Goal: Task Accomplishment & Management: Use online tool/utility

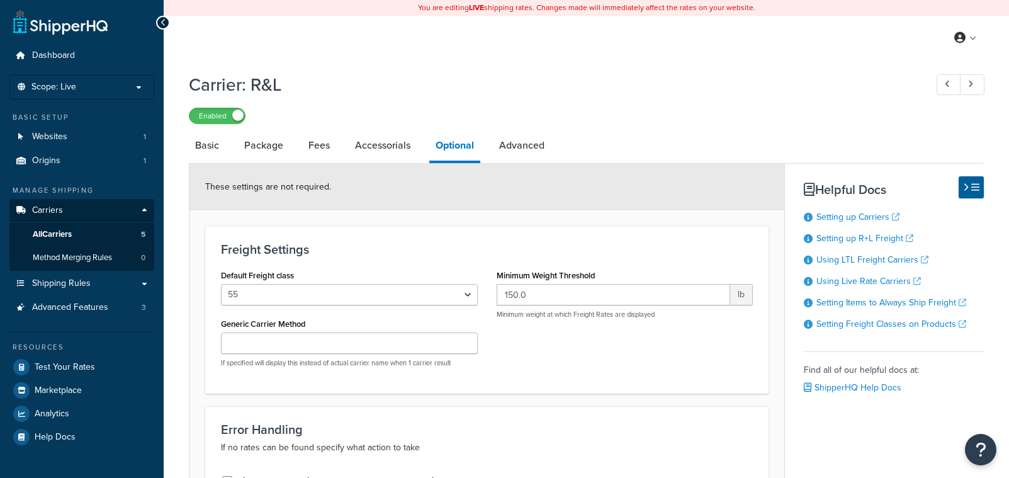
select select "55"
click at [63, 207] on link "Carriers" at bounding box center [81, 210] width 145 height 23
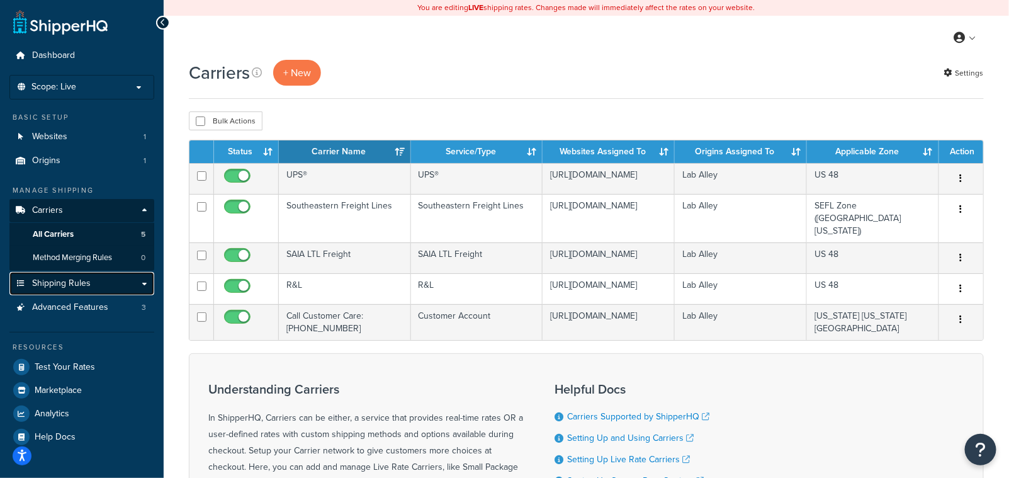
click at [137, 282] on link "Shipping Rules" at bounding box center [81, 283] width 145 height 23
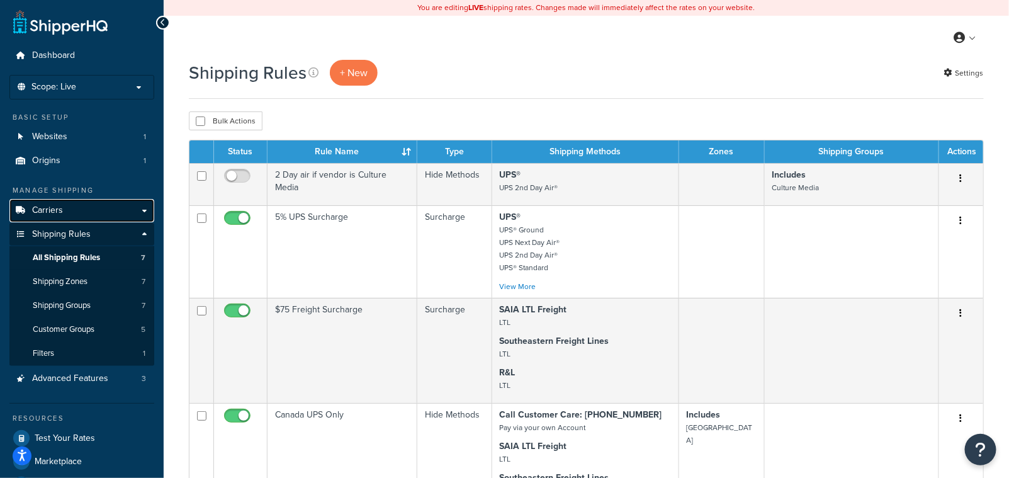
click at [141, 208] on link "Carriers" at bounding box center [81, 210] width 145 height 23
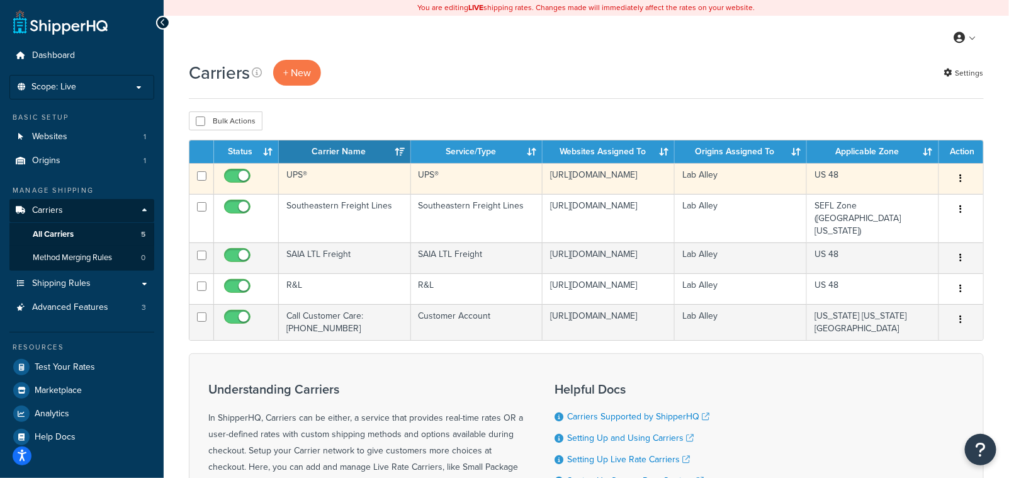
click at [961, 178] on icon "button" at bounding box center [961, 178] width 3 height 9
click at [897, 207] on link "Edit" at bounding box center [910, 204] width 99 height 26
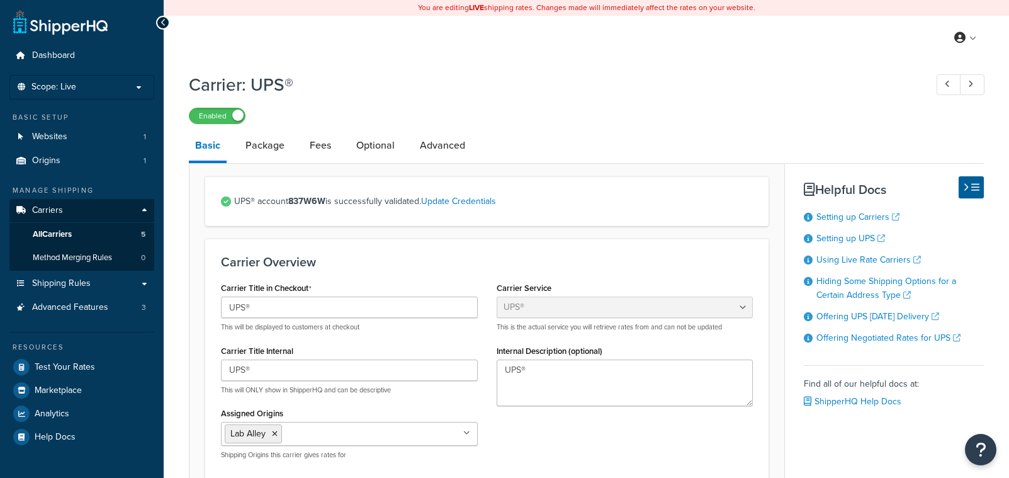
select select "ups"
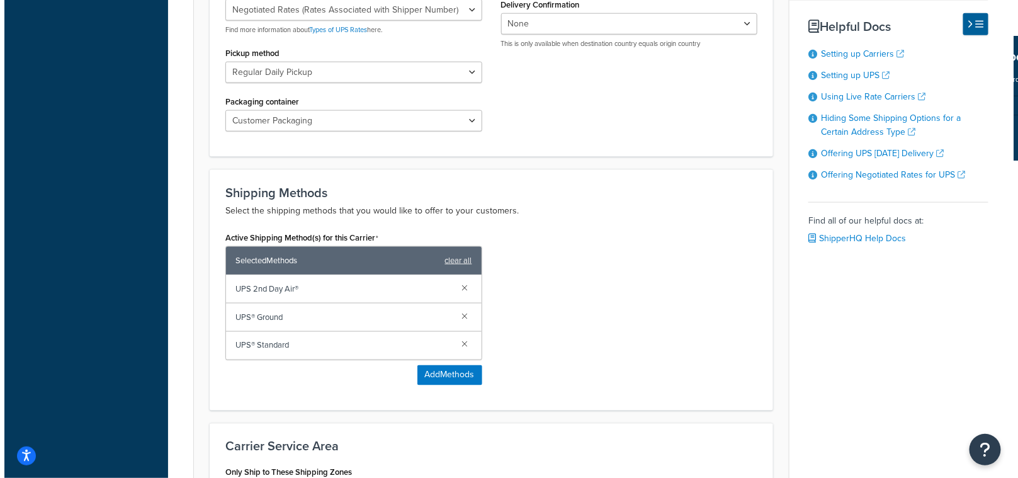
scroll to position [621, 0]
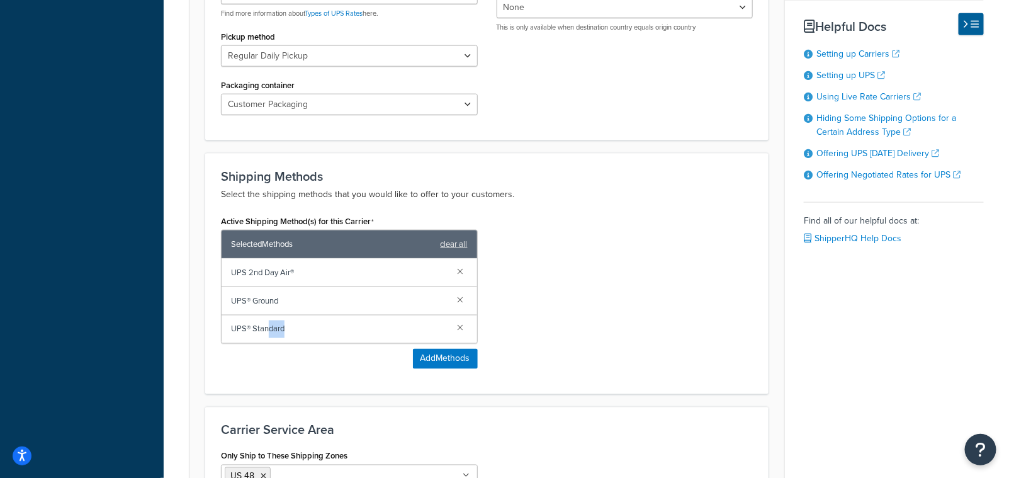
drag, startPoint x: 288, startPoint y: 328, endPoint x: 271, endPoint y: 314, distance: 21.9
click at [266, 327] on span "UPS® Standard" at bounding box center [339, 329] width 217 height 18
drag, startPoint x: 286, startPoint y: 302, endPoint x: 231, endPoint y: 302, distance: 54.8
click at [231, 302] on span "UPS® Ground" at bounding box center [339, 301] width 217 height 18
click at [324, 306] on span "UPS® Ground" at bounding box center [339, 301] width 217 height 18
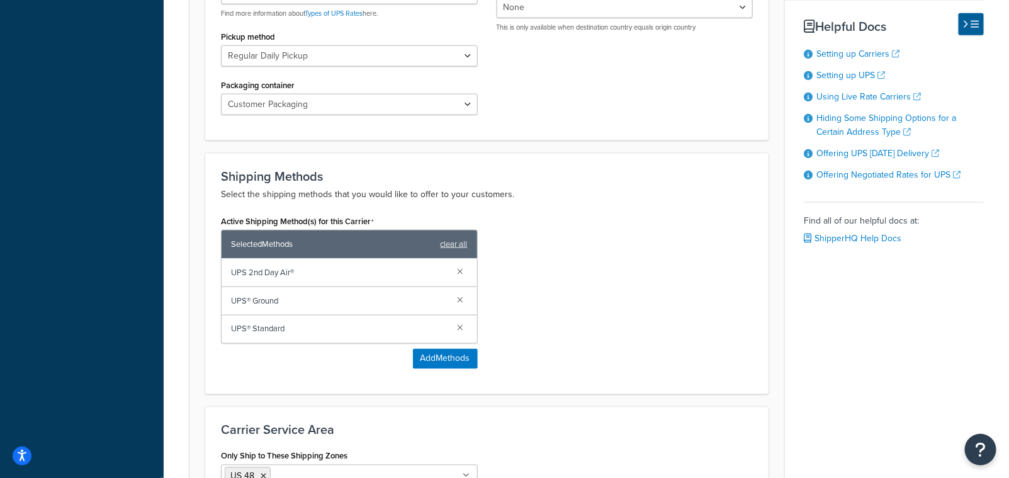
click at [431, 343] on div "Active Shipping Method(s) for this Carrier Selected Methods clear all UPS 2nd D…" at bounding box center [349, 278] width 257 height 132
click at [424, 362] on button "Add Methods" at bounding box center [445, 359] width 65 height 20
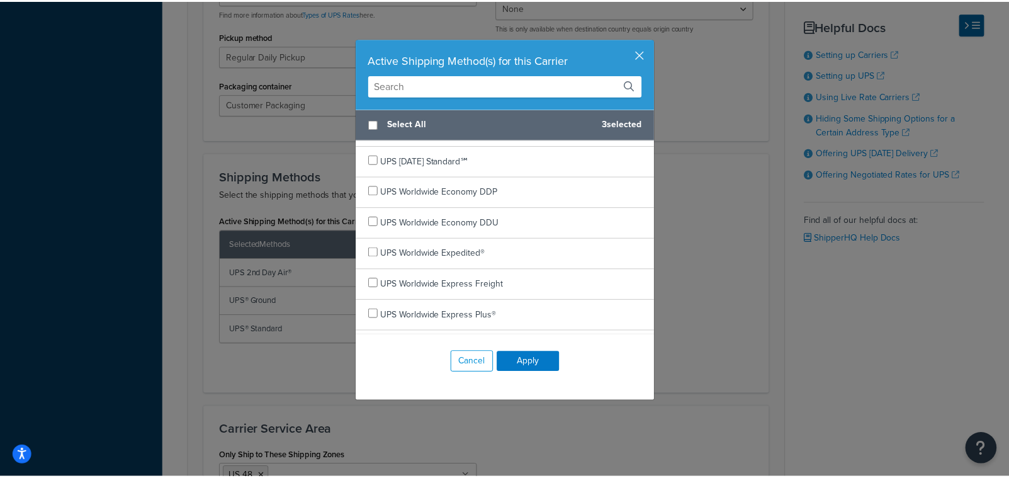
scroll to position [464, 0]
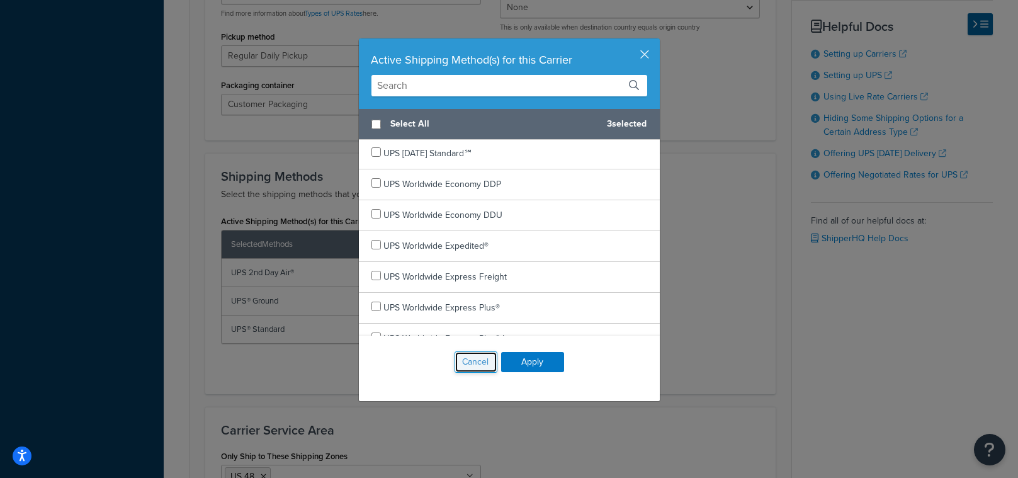
click at [470, 367] on button "Cancel" at bounding box center [476, 361] width 43 height 21
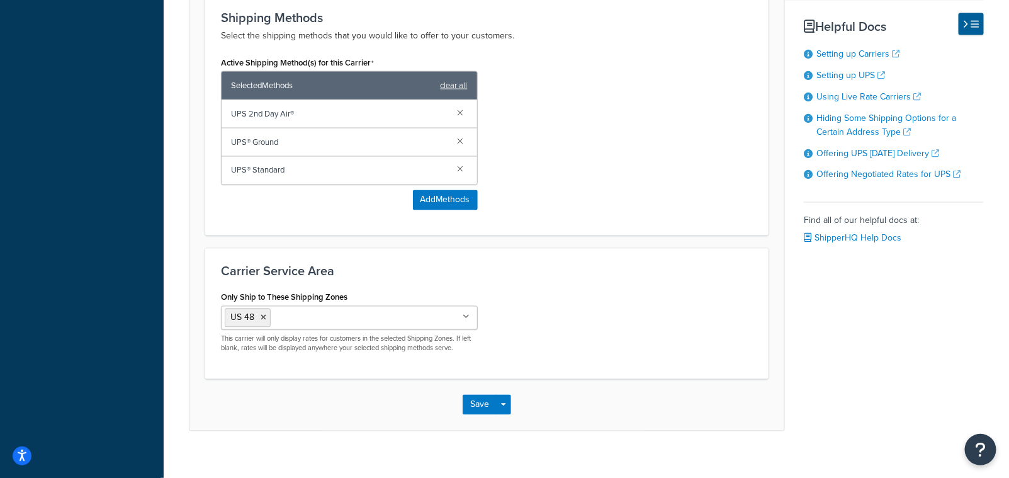
scroll to position [796, 0]
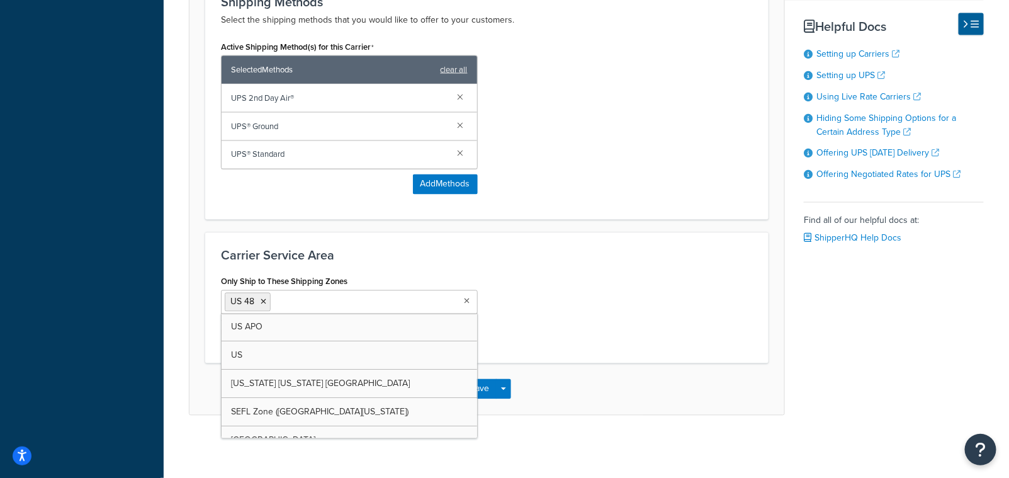
click at [305, 302] on input "Only Ship to These Shipping Zones" at bounding box center [329, 302] width 111 height 14
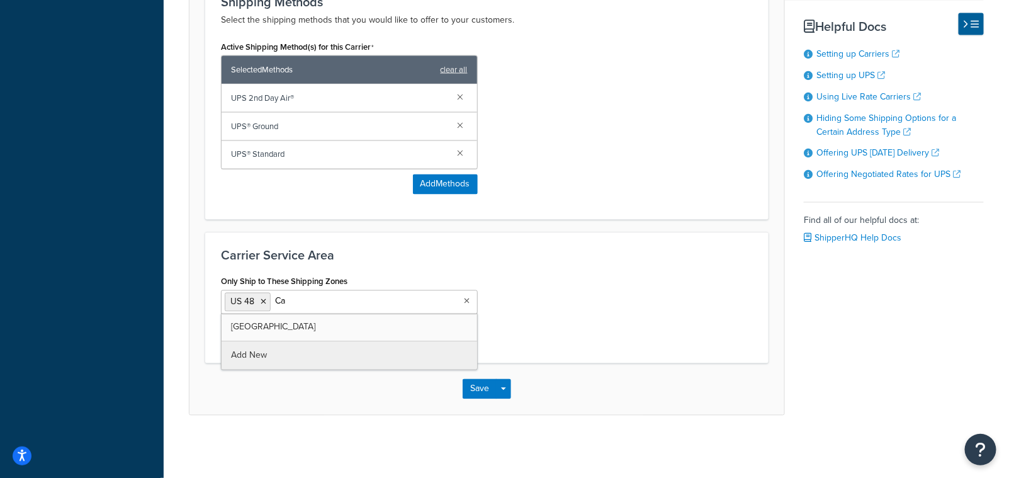
type input "Can"
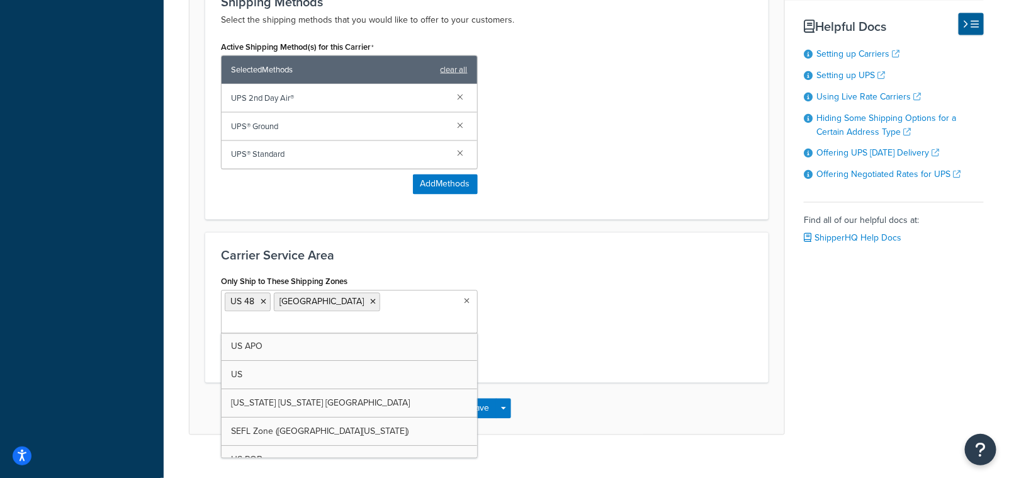
click at [620, 320] on div "Only Ship to These Shipping Zones US 48 Canada US APO US Alaska Hawaii PR SEFL …" at bounding box center [487, 320] width 551 height 94
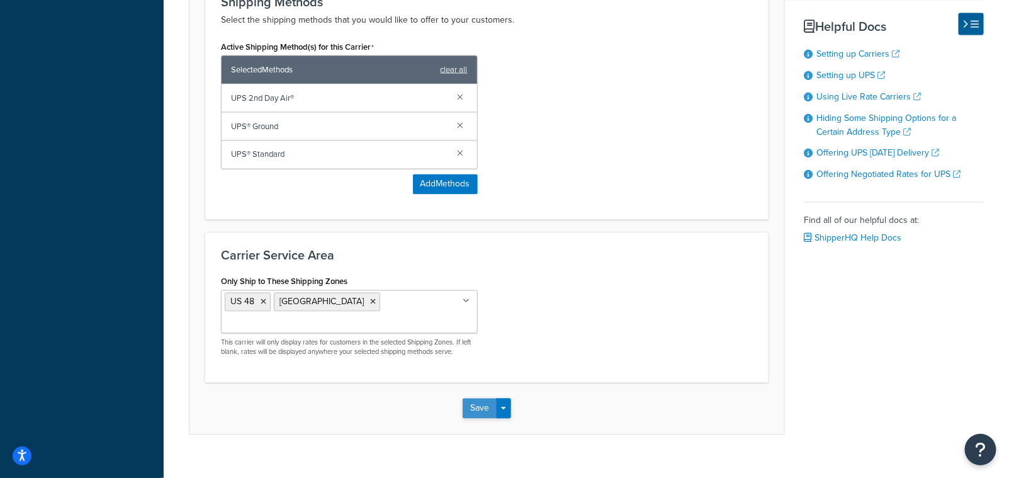
click at [469, 399] on button "Save" at bounding box center [480, 409] width 34 height 20
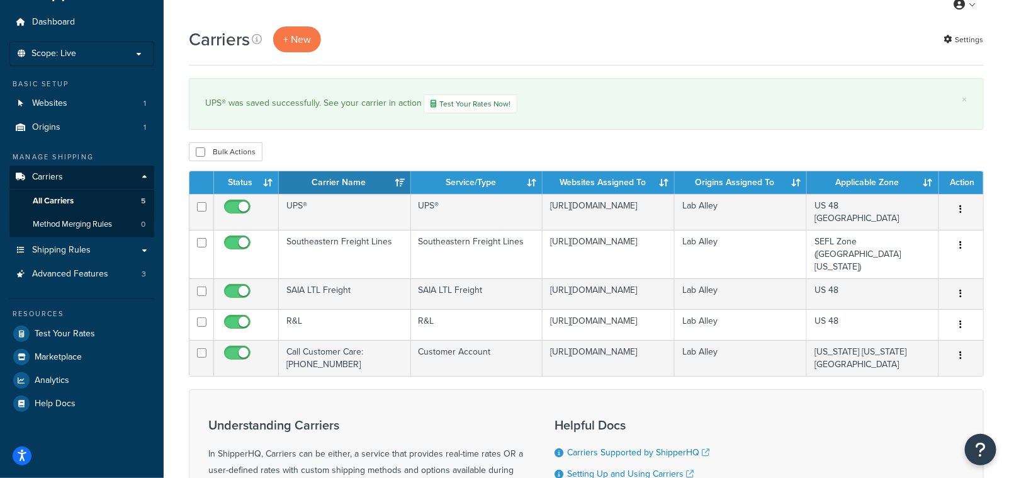
scroll to position [23, 0]
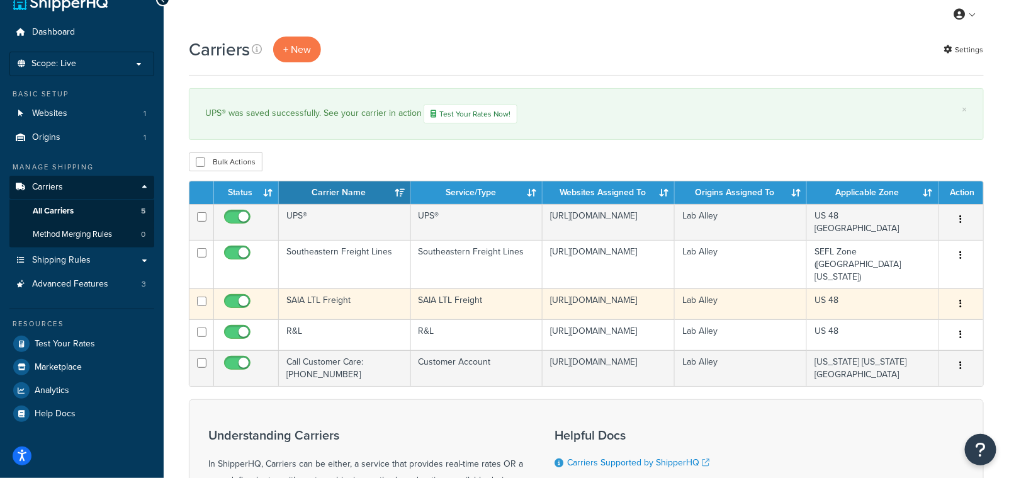
click at [969, 294] on button "button" at bounding box center [962, 304] width 18 height 20
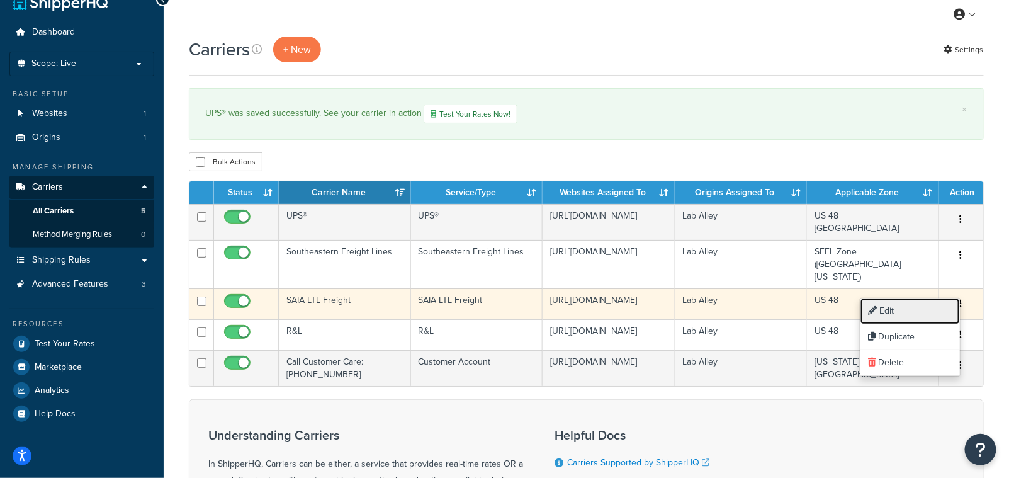
click at [920, 311] on link "Edit" at bounding box center [910, 311] width 99 height 26
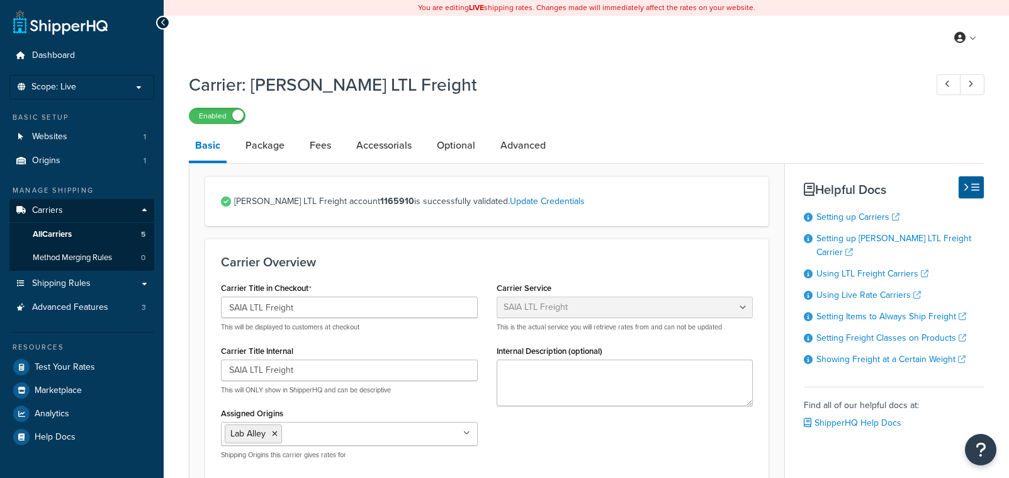
select select "saiaFreight"
drag, startPoint x: 331, startPoint y: 203, endPoint x: 366, endPoint y: 202, distance: 34.6
click at [366, 202] on span "SAIA LTL Freight account 1165910 is successfully validated. Update Credentials" at bounding box center [493, 202] width 519 height 18
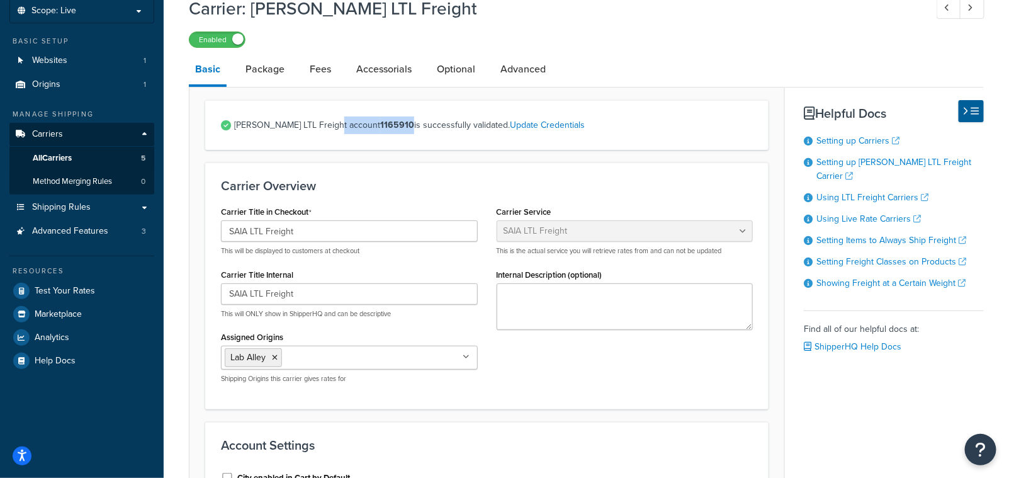
scroll to position [74, 0]
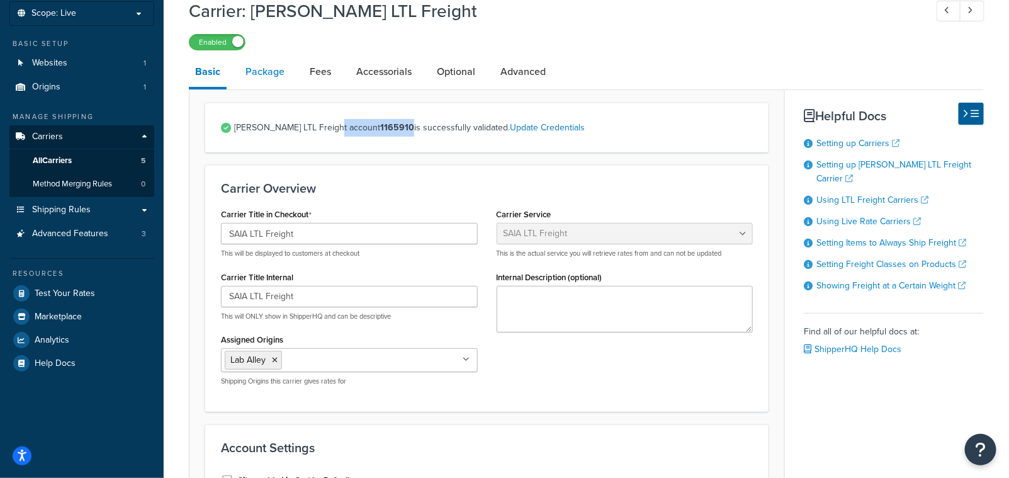
click at [261, 74] on link "Package" at bounding box center [265, 72] width 52 height 30
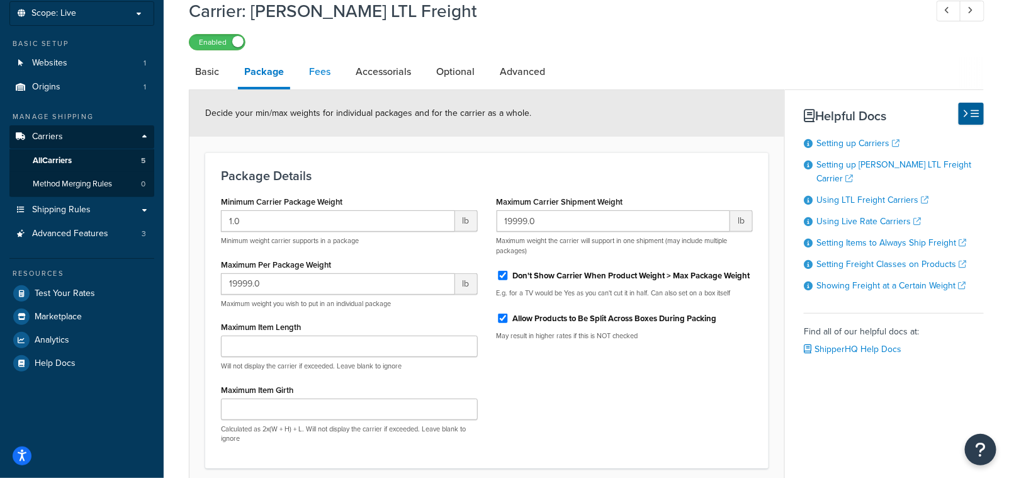
click at [326, 71] on link "Fees" at bounding box center [320, 72] width 34 height 30
select select "AFTER"
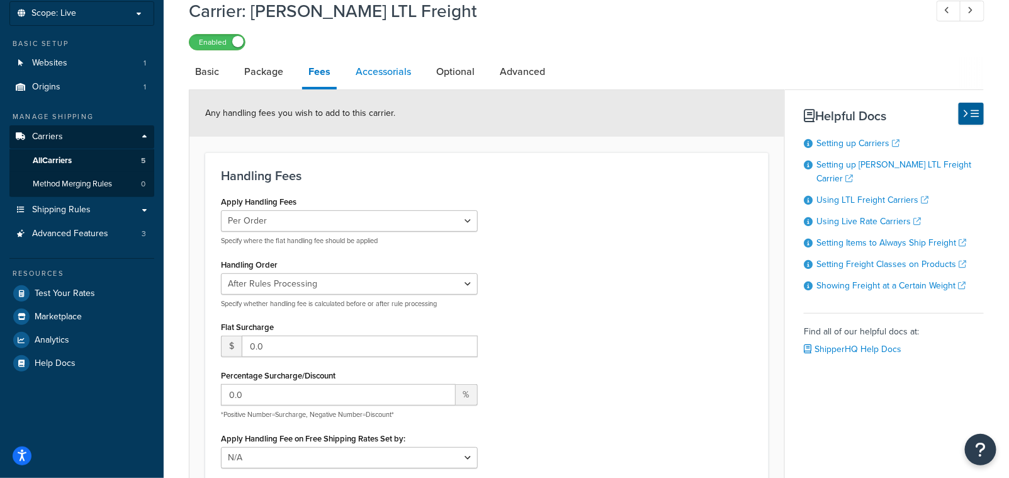
click at [375, 72] on link "Accessorials" at bounding box center [383, 72] width 68 height 30
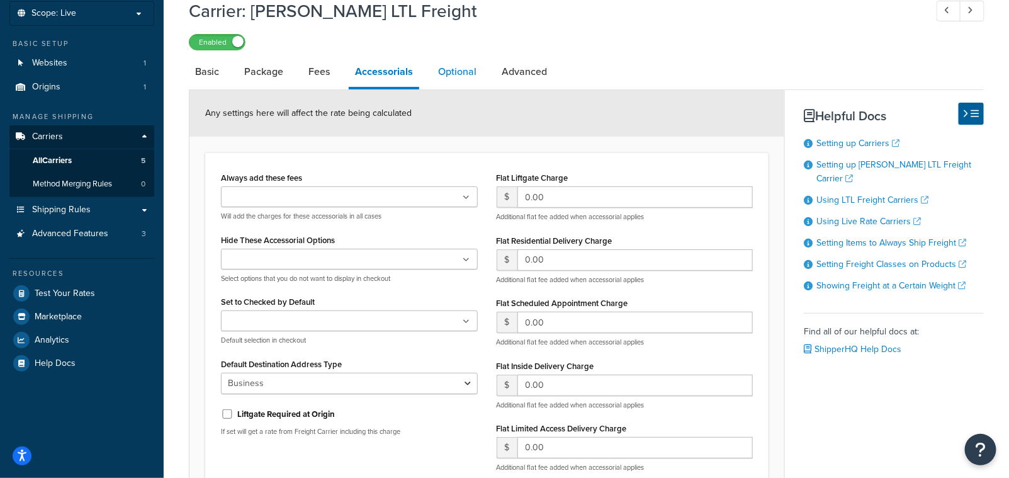
click at [461, 74] on link "Optional" at bounding box center [457, 72] width 51 height 30
select select "85"
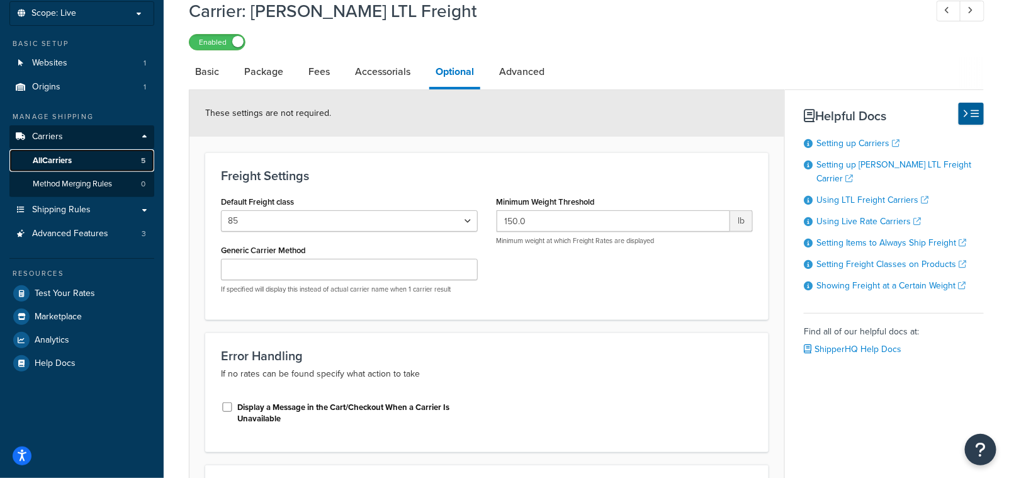
click at [57, 162] on span "All Carriers" at bounding box center [52, 161] width 39 height 11
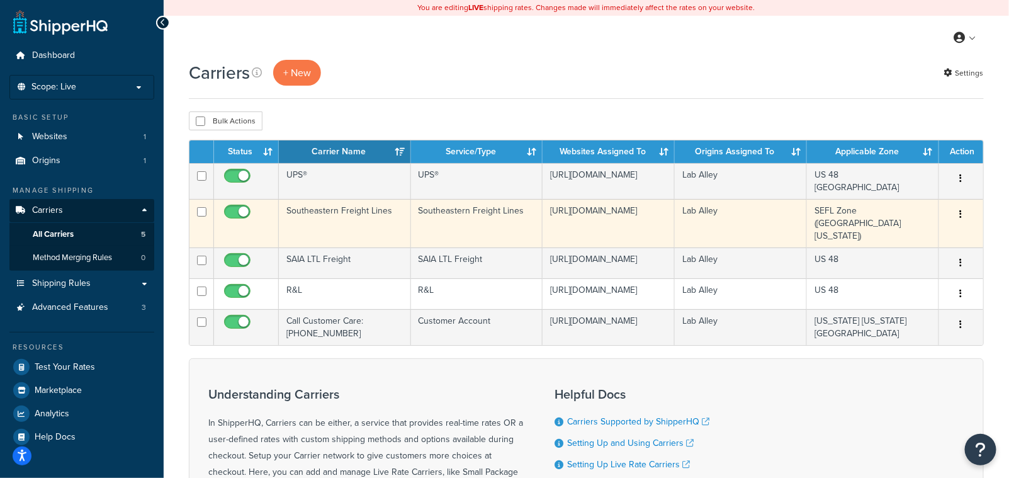
click at [965, 213] on button "button" at bounding box center [962, 215] width 18 height 20
click at [890, 238] on link "Edit" at bounding box center [910, 240] width 99 height 26
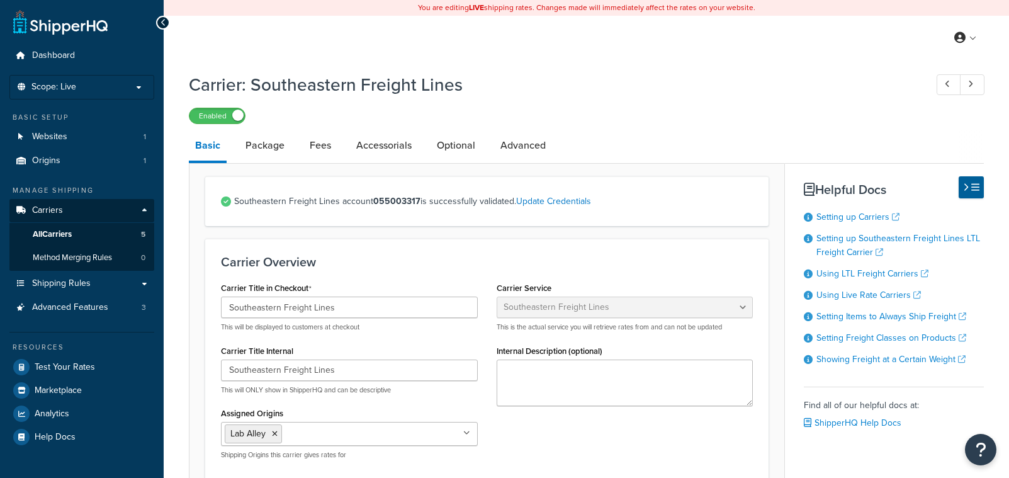
select select "seflFreight"
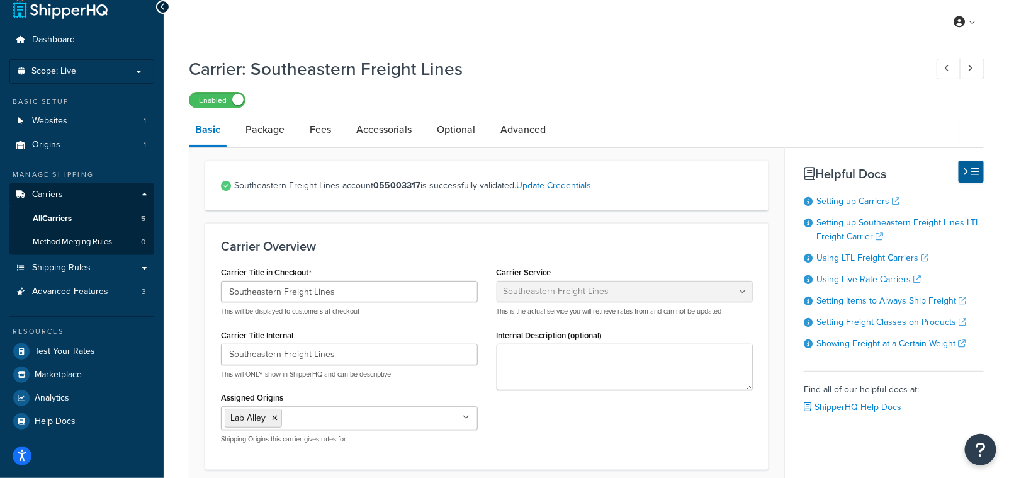
scroll to position [13, 0]
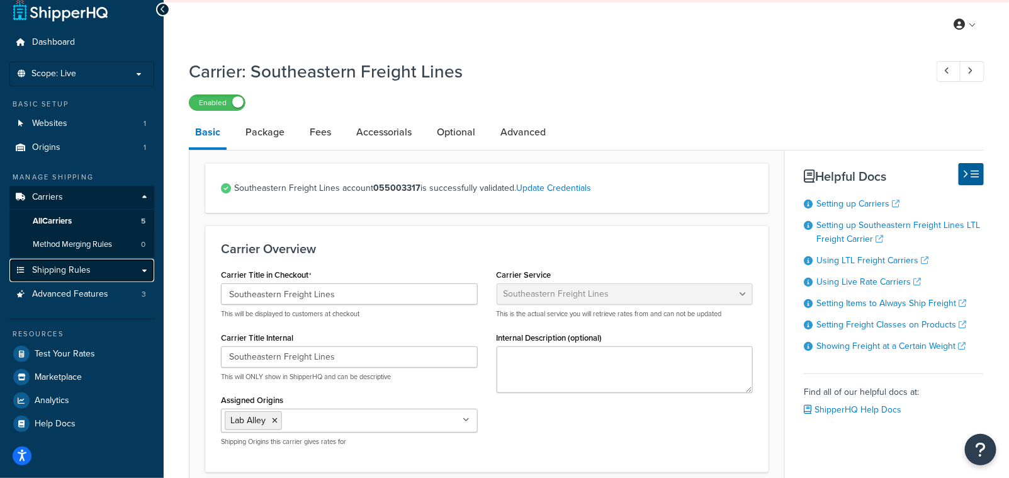
click at [82, 274] on span "Shipping Rules" at bounding box center [61, 270] width 59 height 11
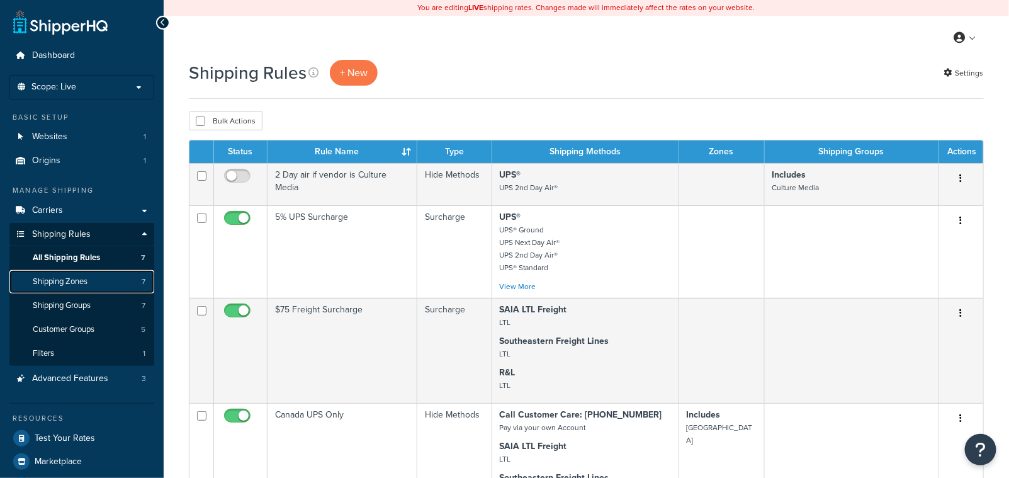
click at [76, 282] on span "Shipping Zones" at bounding box center [60, 281] width 55 height 11
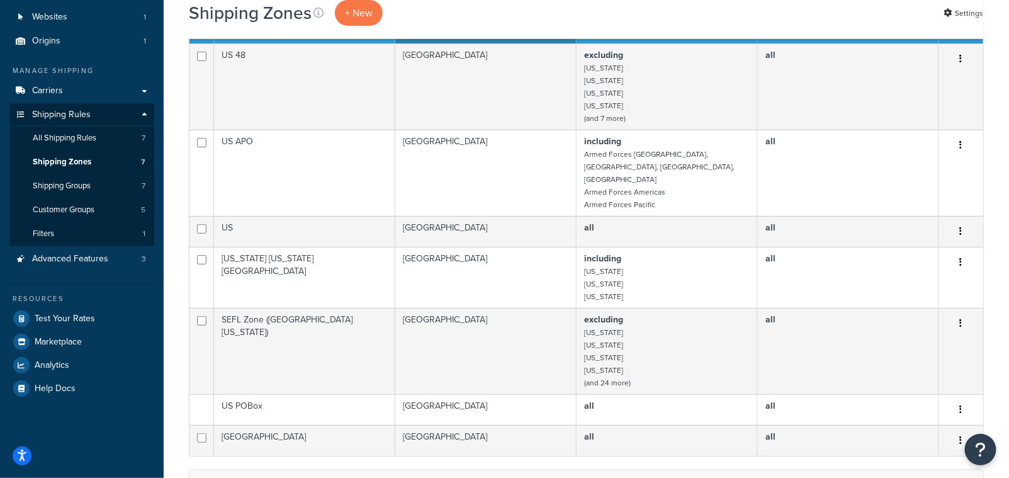
scroll to position [166, 0]
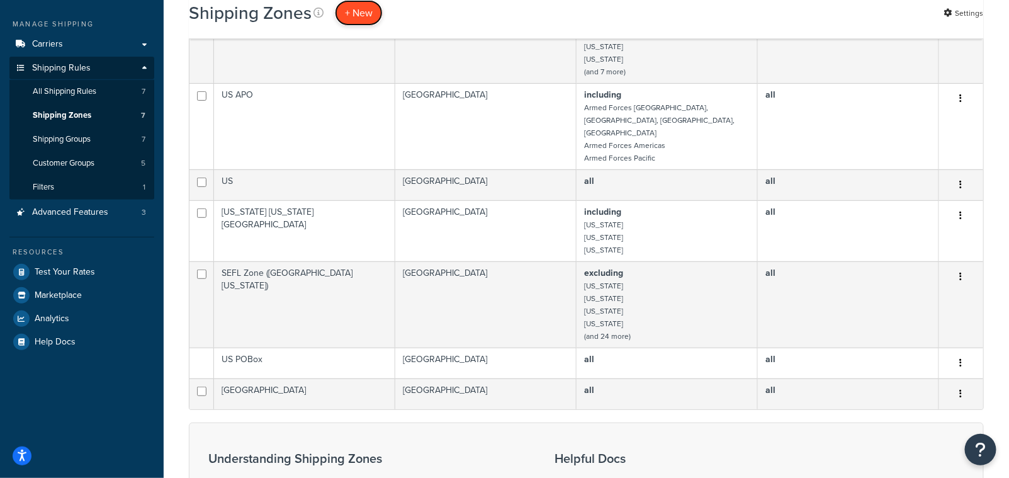
click at [349, 14] on span "+ New" at bounding box center [359, 13] width 28 height 14
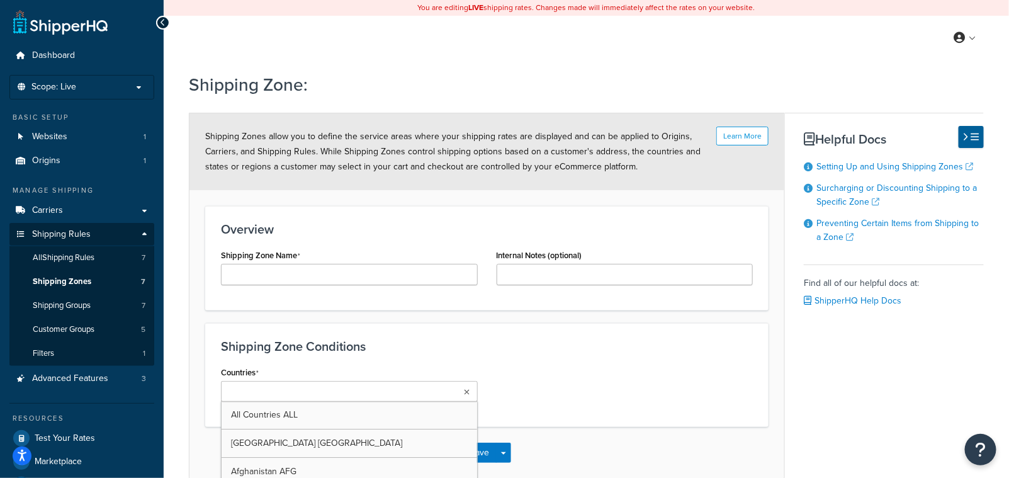
click at [458, 389] on ul at bounding box center [349, 391] width 257 height 21
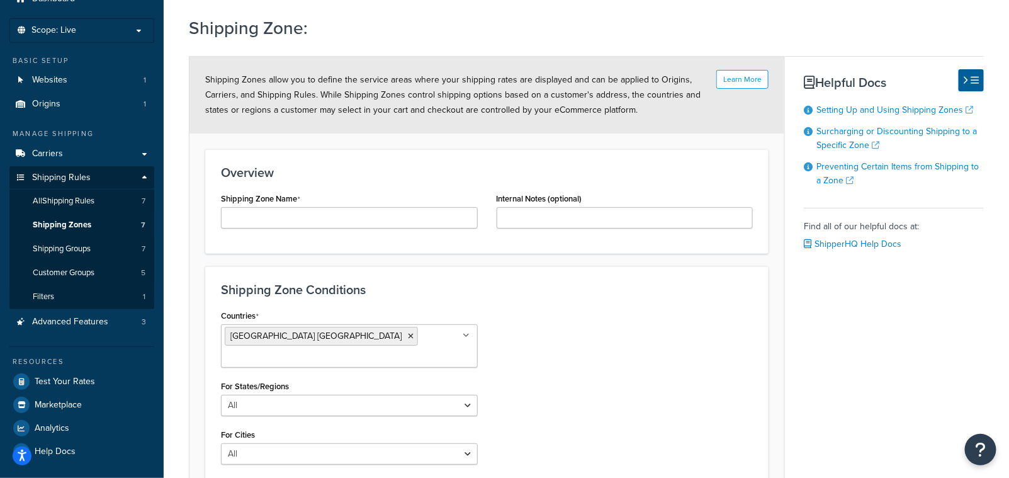
click at [618, 364] on div "Countries United States USA All Countries ALL Afghanistan AFG Albania ALB Alger…" at bounding box center [487, 415] width 551 height 216
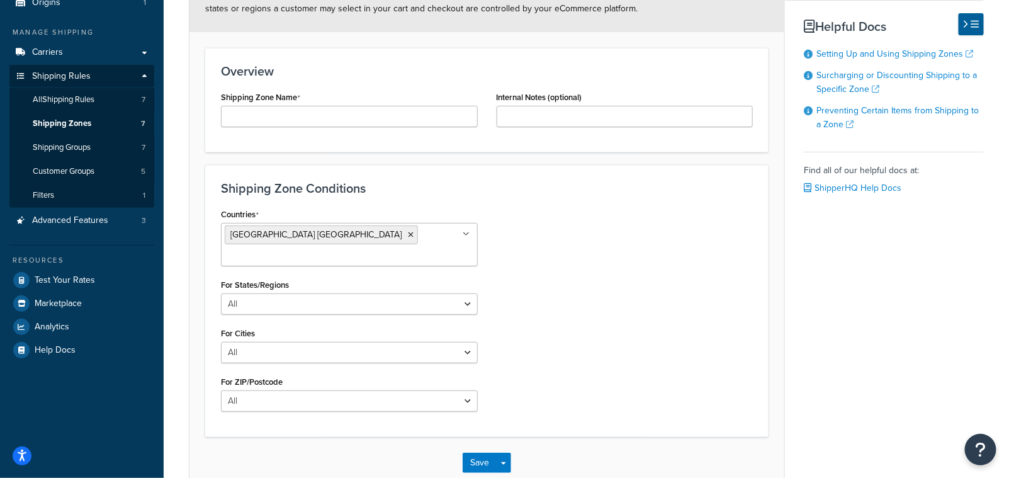
scroll to position [171, 0]
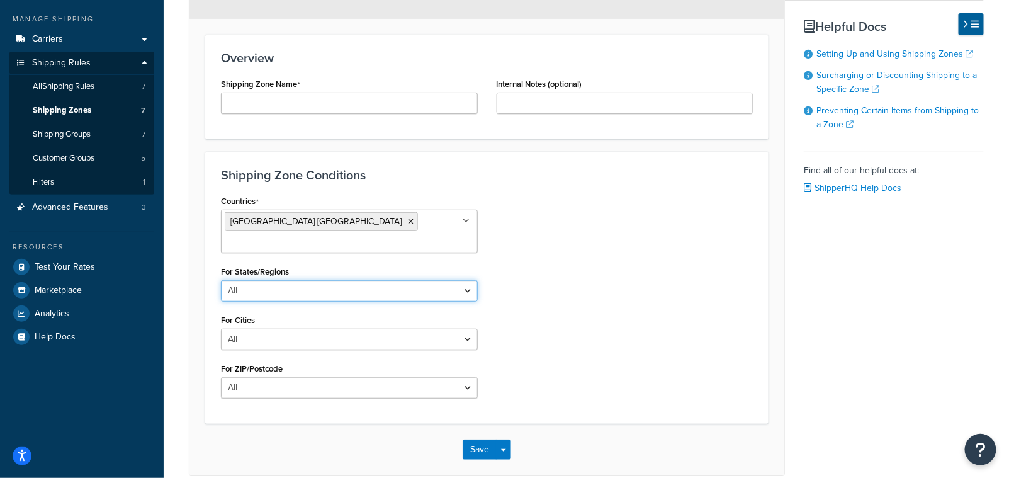
click at [296, 280] on select "All Including Excluding" at bounding box center [349, 290] width 257 height 21
select select "including"
click at [221, 280] on select "All Including Excluding" at bounding box center [349, 290] width 257 height 21
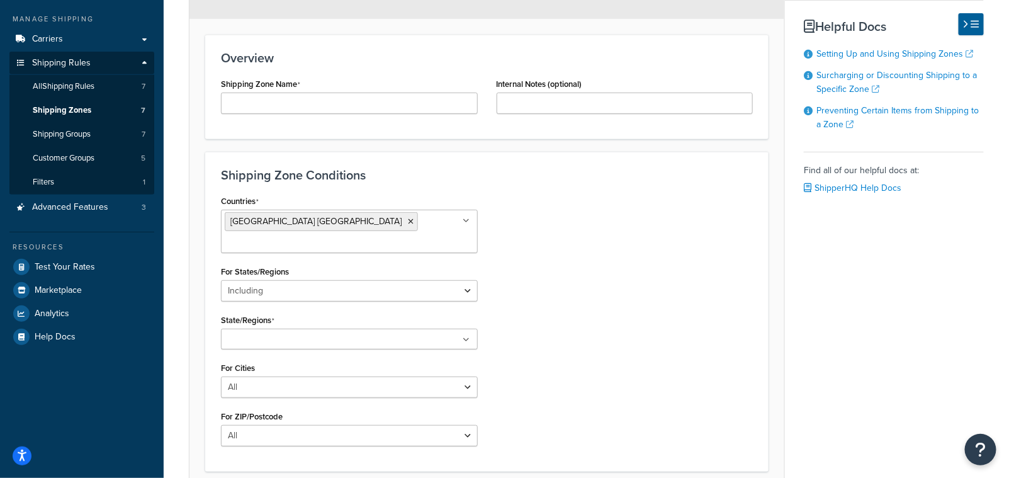
click at [274, 333] on input "State/Regions" at bounding box center [280, 340] width 111 height 14
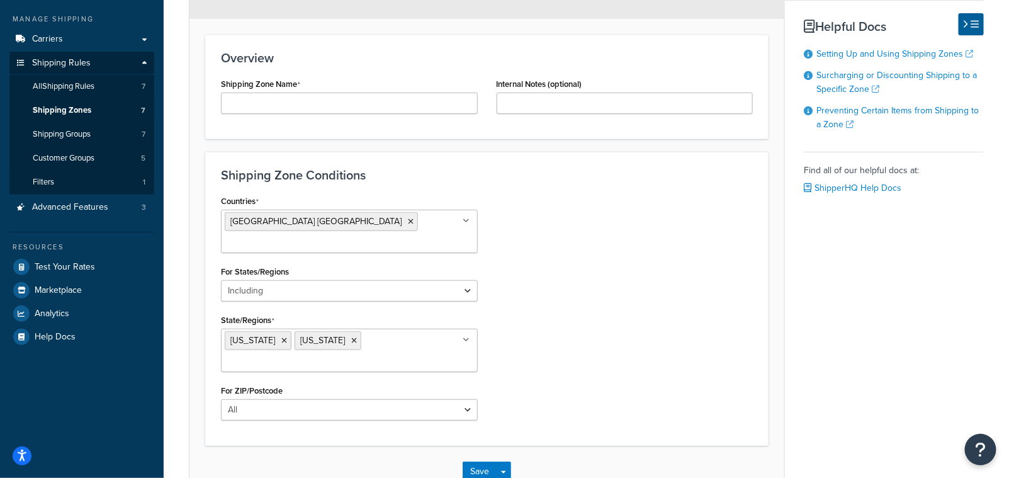
click at [552, 335] on div "Countries United States USA All Countries ALL Afghanistan AFG Albania ALB Alger…" at bounding box center [487, 311] width 551 height 238
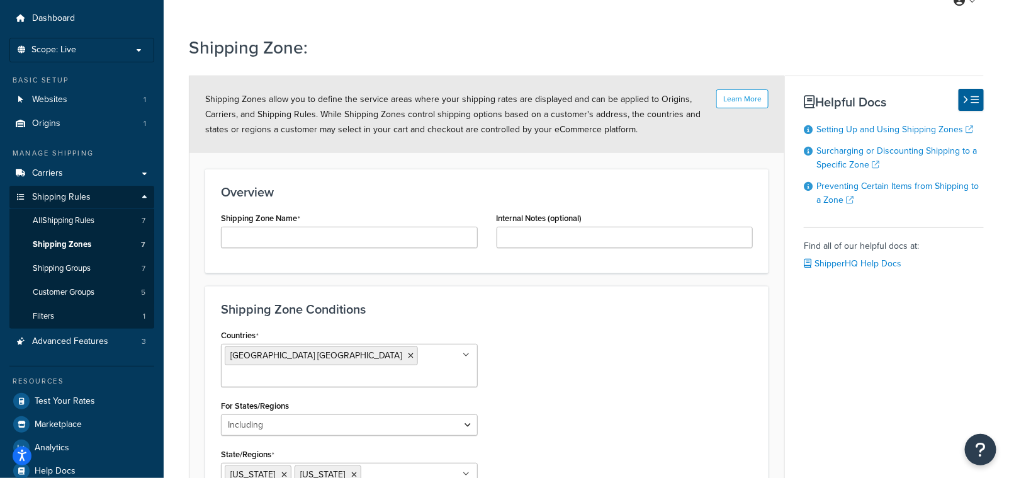
scroll to position [44, 0]
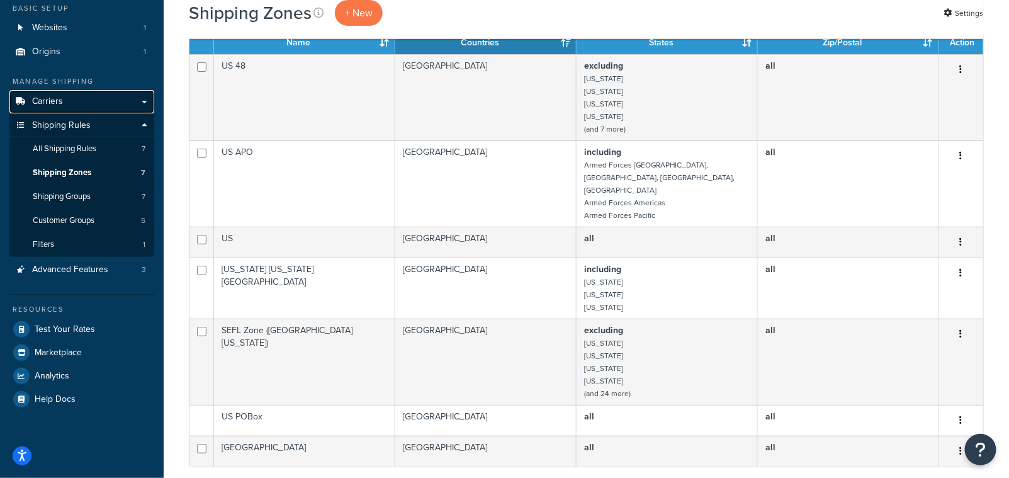
click at [60, 98] on span "Carriers" at bounding box center [47, 101] width 31 height 11
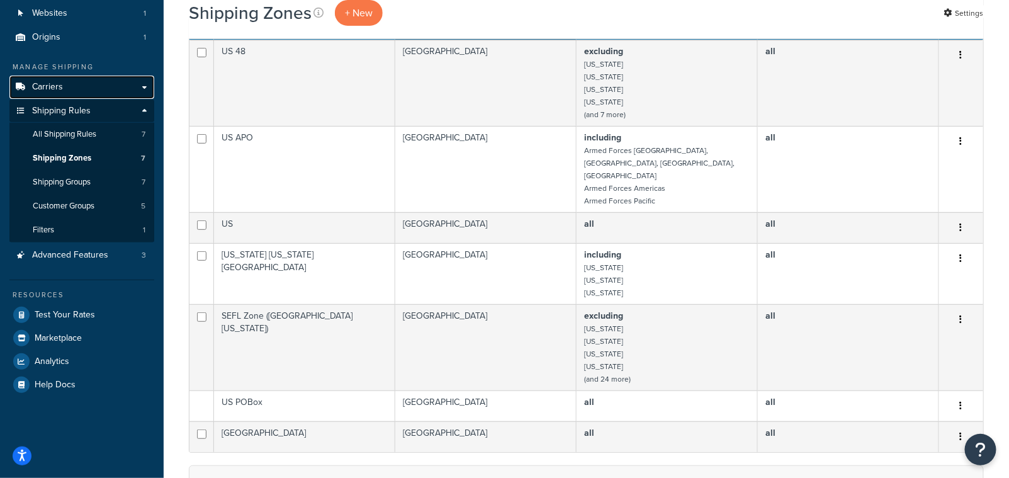
scroll to position [128, 0]
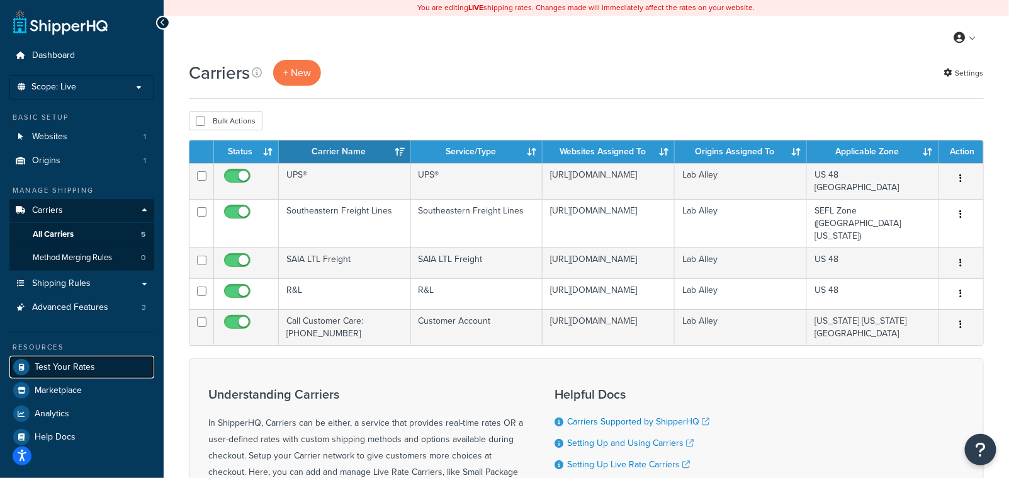
click at [74, 370] on span "Test Your Rates" at bounding box center [65, 367] width 60 height 11
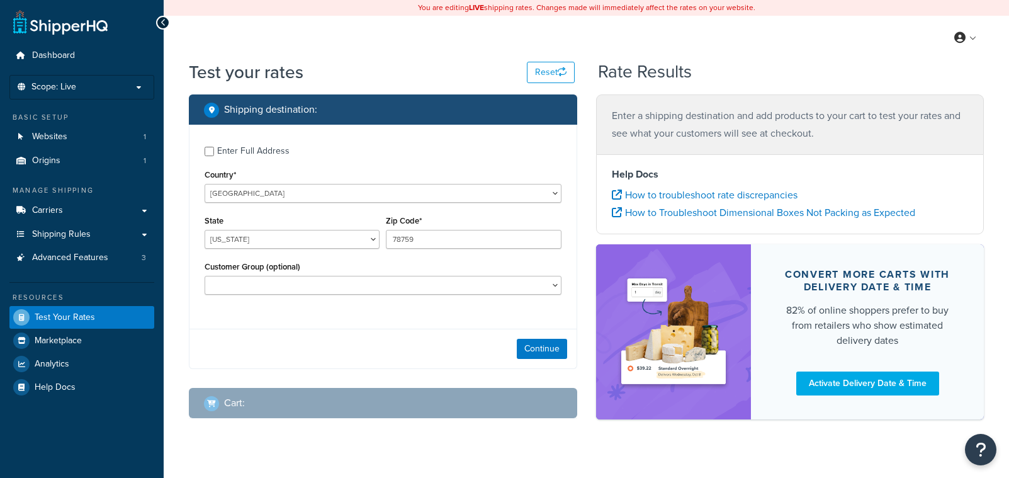
select select "TX"
click at [210, 152] on input "Enter Full Address" at bounding box center [209, 151] width 9 height 9
checkbox input "true"
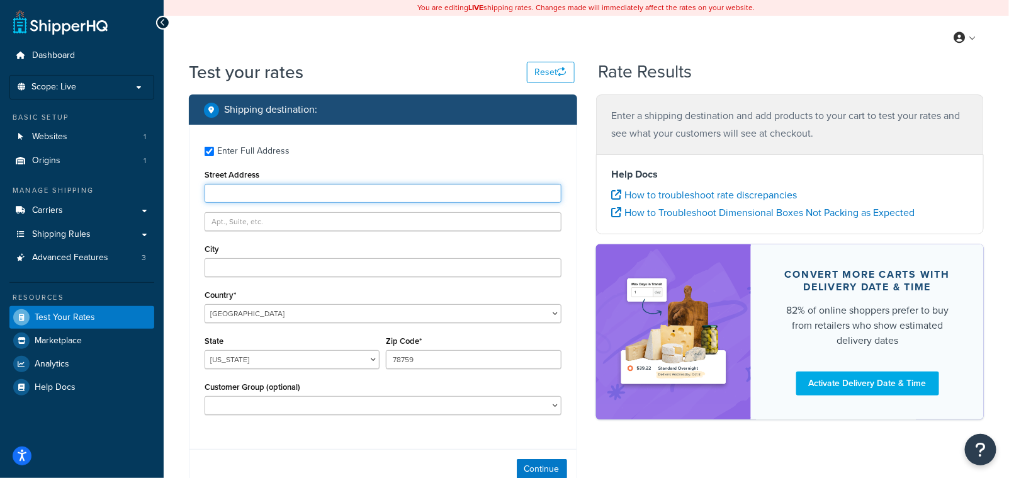
click at [235, 191] on input "Street Address" at bounding box center [383, 193] width 357 height 19
type input "5611 Gorham Glen Lane"
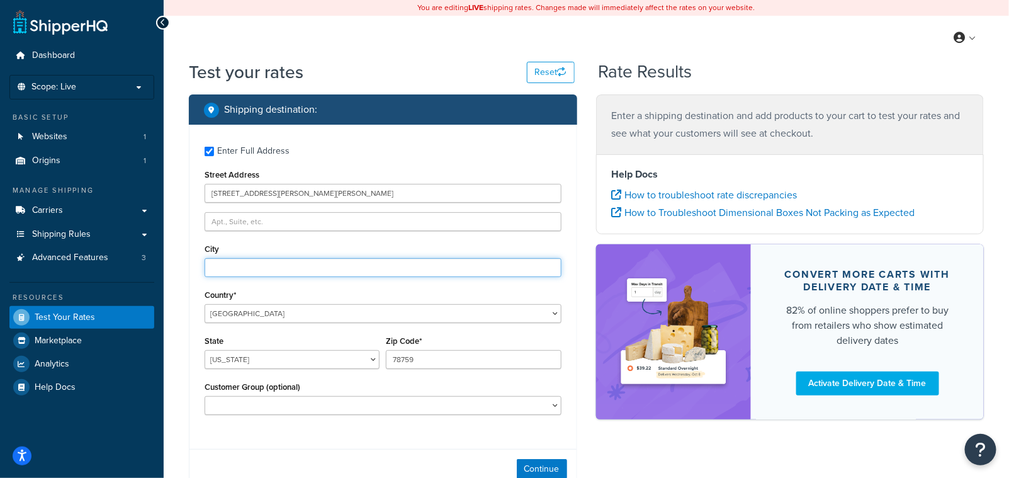
type input "Austin"
type input "78739"
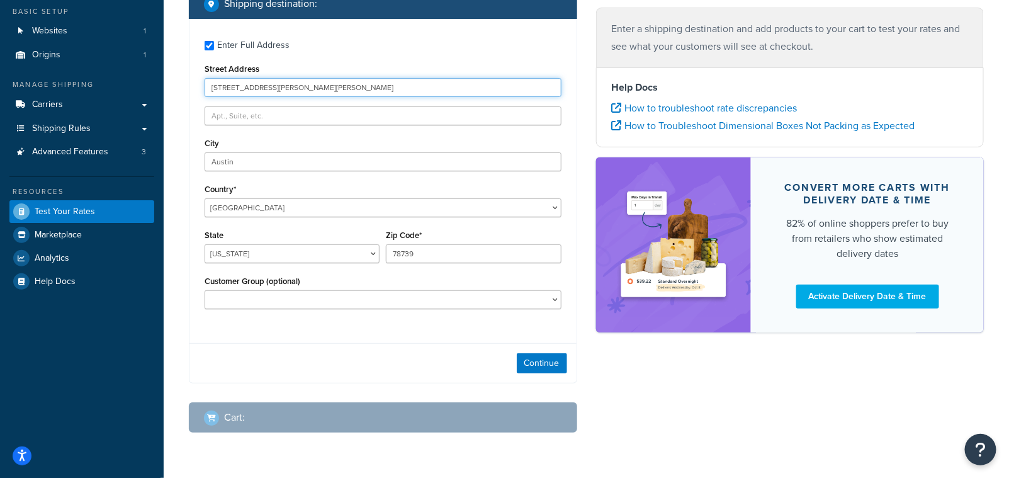
scroll to position [144, 0]
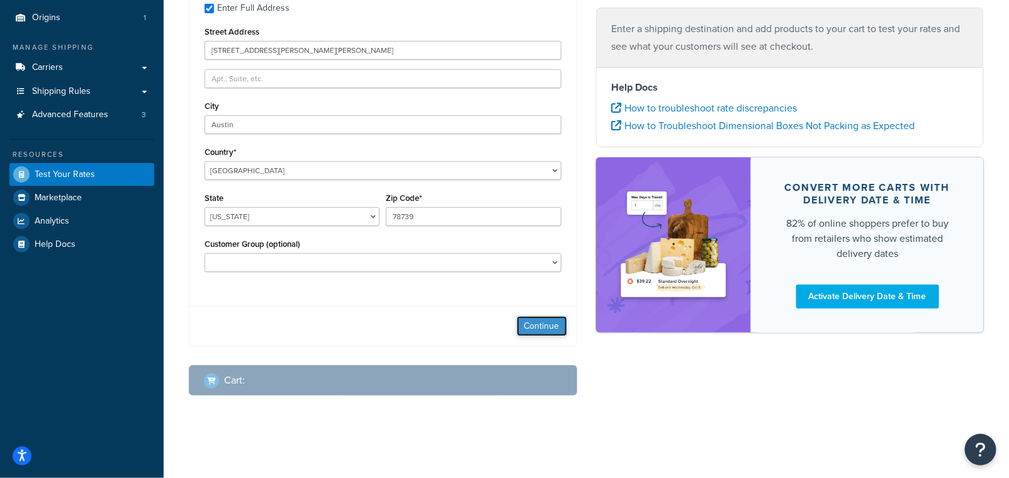
click at [534, 333] on button "Continue" at bounding box center [542, 326] width 50 height 20
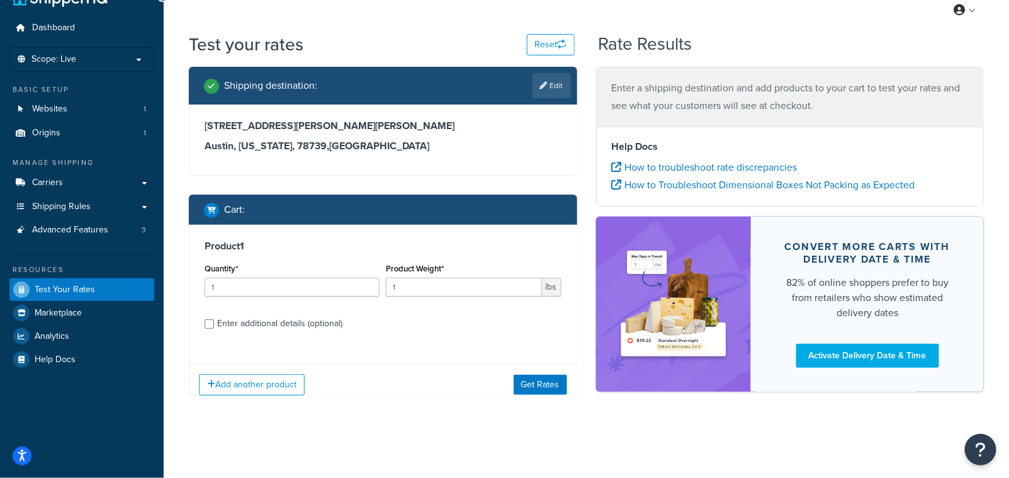
scroll to position [37, 0]
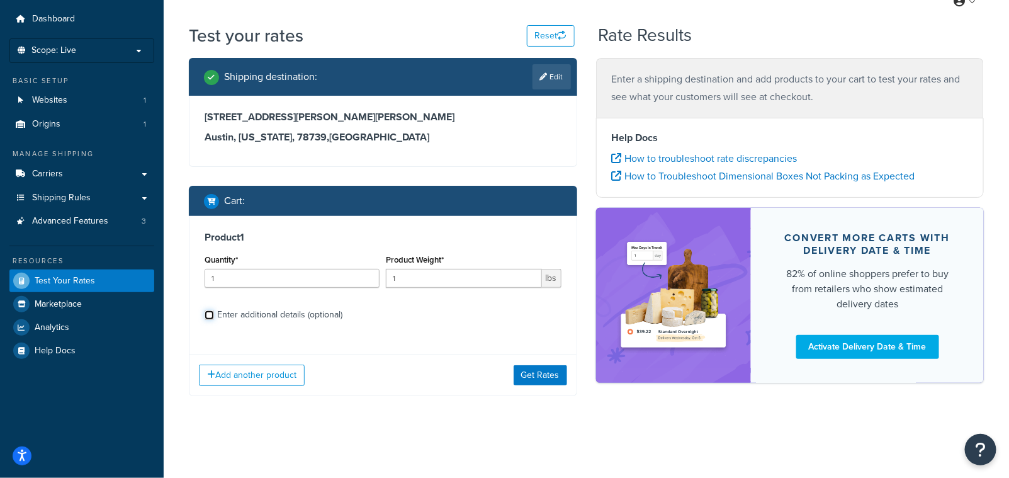
click at [210, 315] on input "Enter additional details (optional)" at bounding box center [209, 314] width 9 height 9
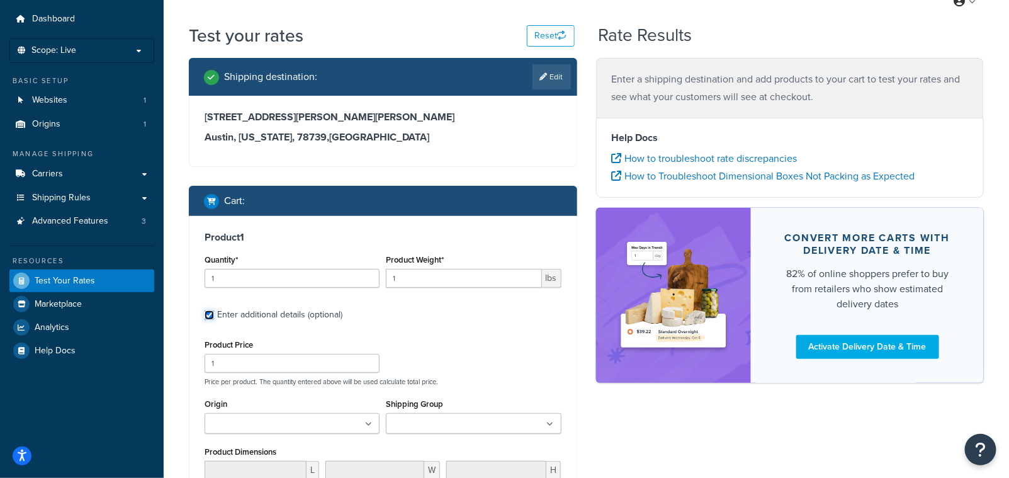
click at [208, 315] on input "Enter additional details (optional)" at bounding box center [209, 314] width 9 height 9
checkbox input "false"
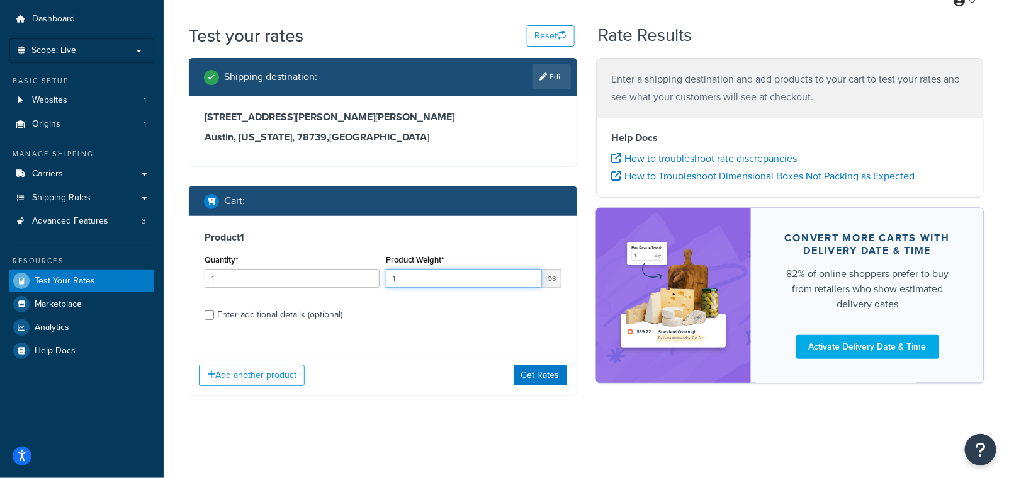
click at [397, 280] on input "1" at bounding box center [464, 278] width 156 height 19
type input "50"
click at [518, 339] on div "Product 1 Quantity* 1 Product Weight* 50 lbs Enter additional details (optional)" at bounding box center [383, 280] width 387 height 129
click at [540, 379] on button "Get Rates" at bounding box center [541, 375] width 54 height 20
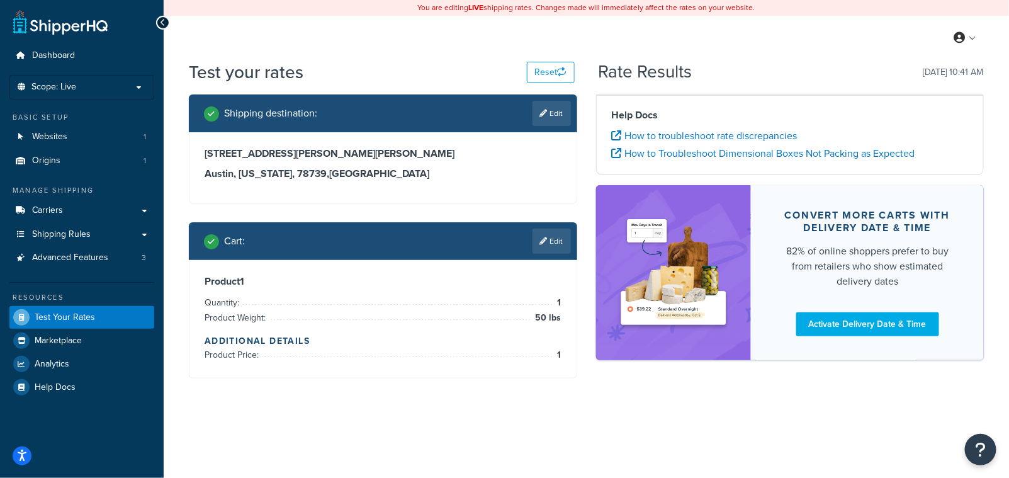
scroll to position [0, 0]
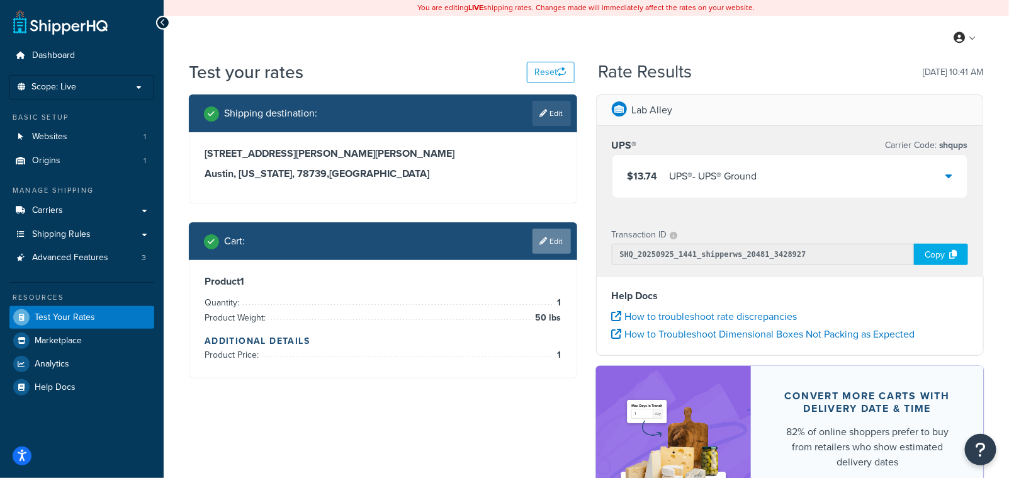
click at [558, 237] on link "Edit" at bounding box center [552, 241] width 38 height 25
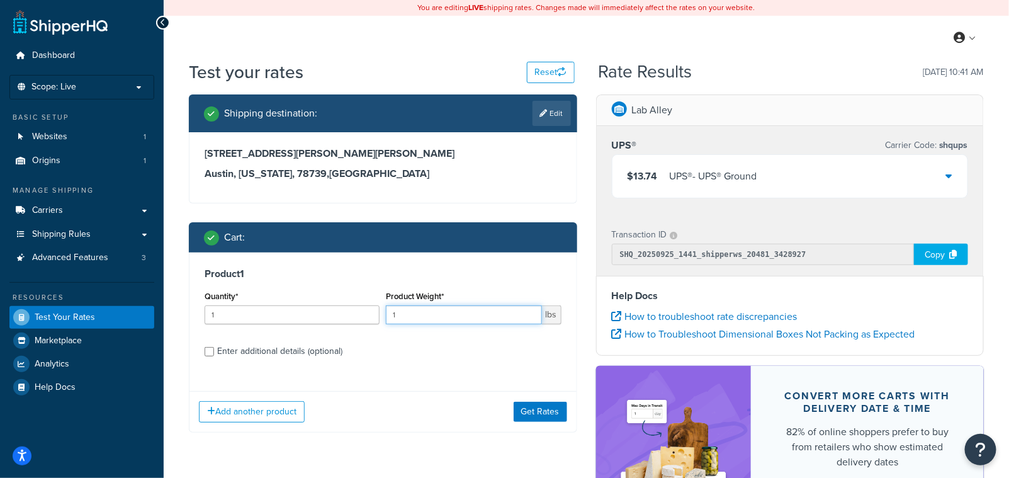
click at [431, 315] on input "1" at bounding box center [464, 314] width 156 height 19
type input "155"
click at [543, 410] on button "Get Rates" at bounding box center [541, 412] width 54 height 20
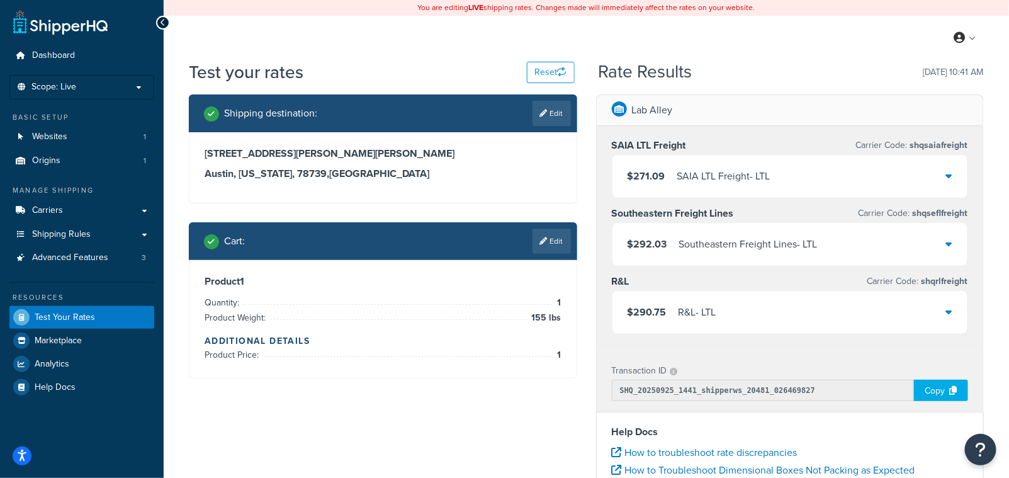
click at [951, 246] on icon at bounding box center [949, 244] width 6 height 10
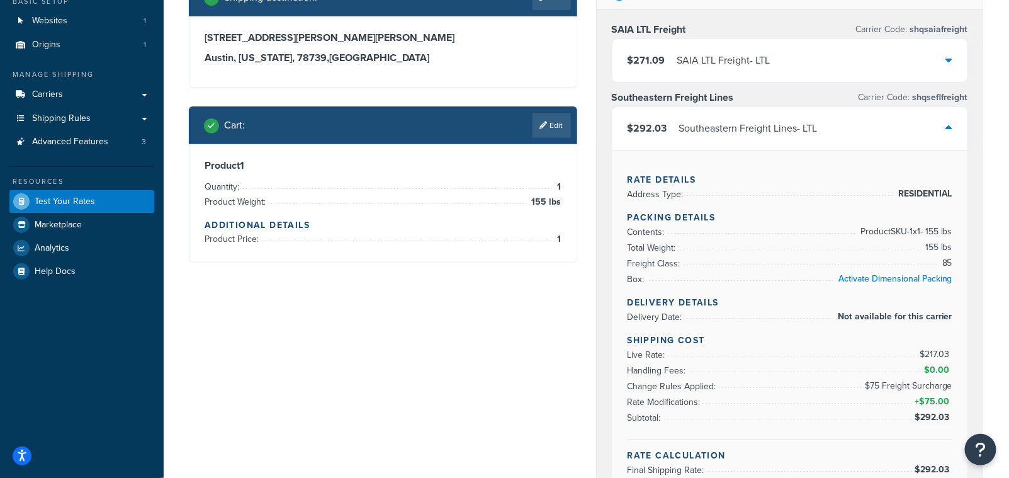
scroll to position [126, 0]
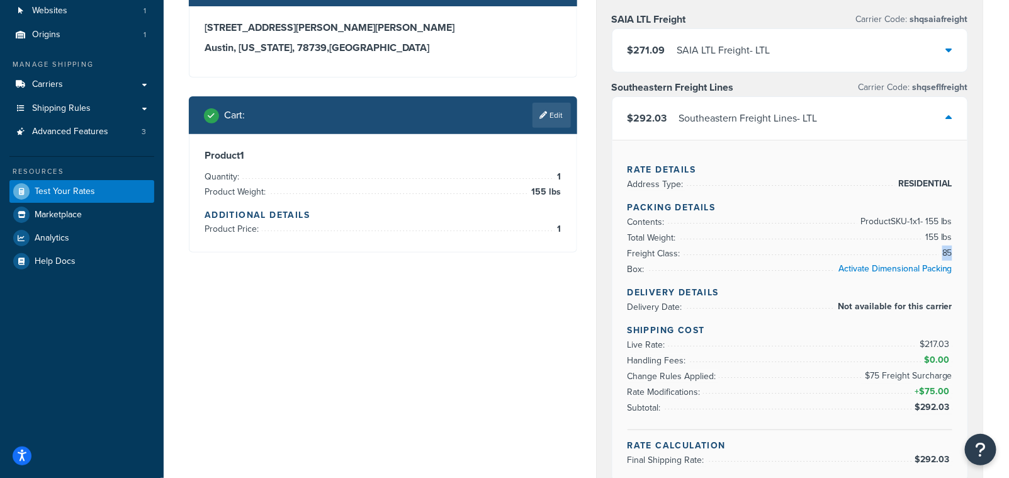
drag, startPoint x: 951, startPoint y: 255, endPoint x: 944, endPoint y: 254, distance: 7.0
click at [944, 254] on span "85" at bounding box center [945, 253] width 13 height 15
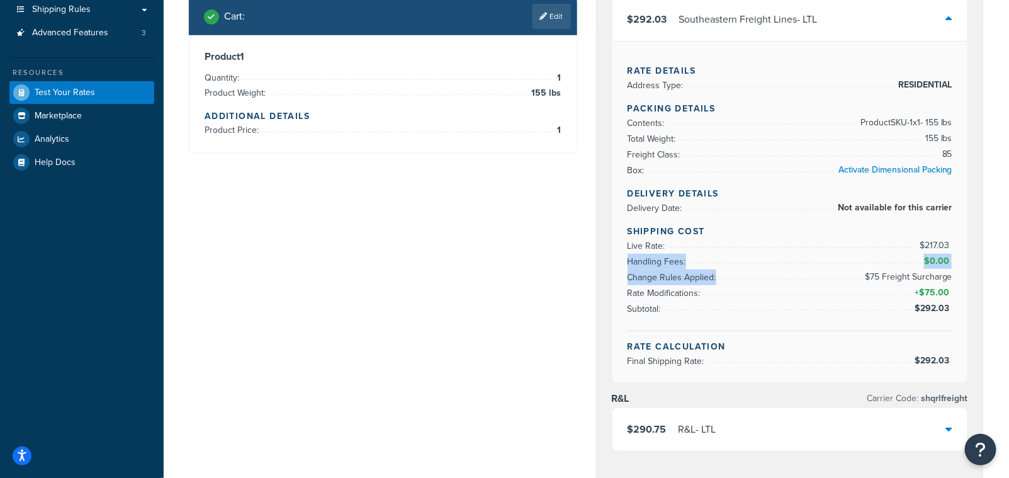
scroll to position [221, 0]
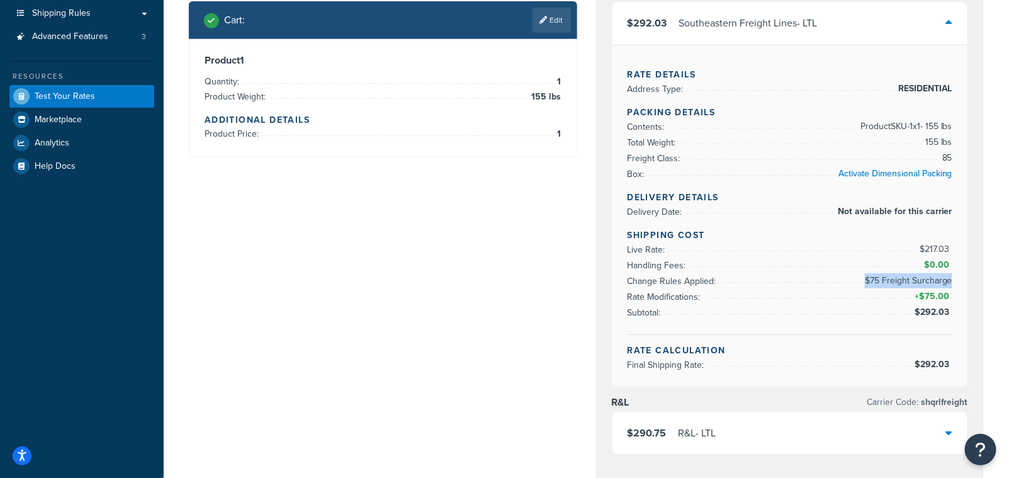
drag, startPoint x: 954, startPoint y: 262, endPoint x: 951, endPoint y: 272, distance: 10.6
click at [951, 272] on div "Rate Details Address Type: RESIDENTIAL Packing Details Contents: Product SKU-1 …" at bounding box center [791, 216] width 356 height 342
click at [948, 291] on span "$75.00" at bounding box center [935, 296] width 33 height 13
drag, startPoint x: 954, startPoint y: 292, endPoint x: 941, endPoint y: 290, distance: 13.4
click at [926, 292] on div "Rate Details Address Type: RESIDENTIAL Packing Details Contents: Product SKU-1 …" at bounding box center [791, 216] width 356 height 342
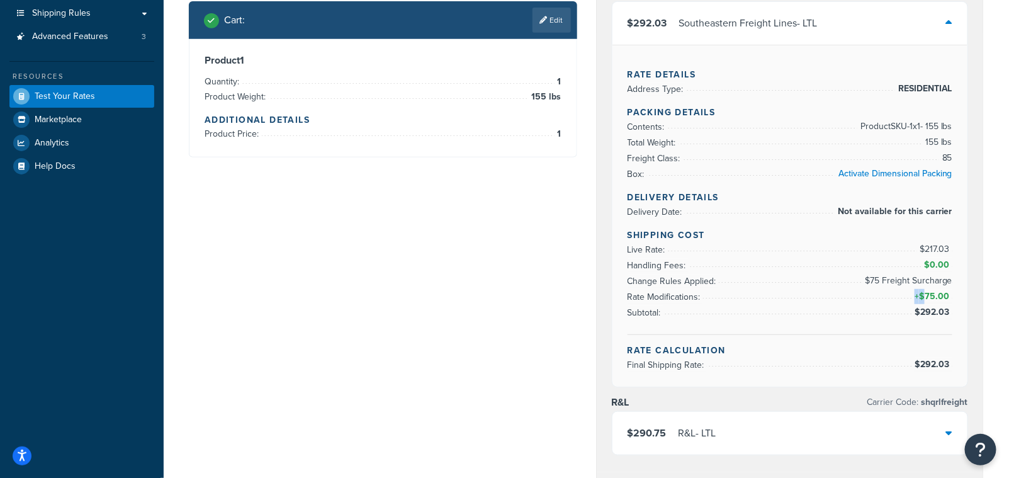
click at [966, 291] on div "Rate Details Address Type: RESIDENTIAL Packing Details Contents: Product SKU-1 …" at bounding box center [791, 216] width 356 height 342
drag, startPoint x: 944, startPoint y: 246, endPoint x: 912, endPoint y: 247, distance: 32.1
click at [912, 247] on li "Live Rate: $217.03" at bounding box center [791, 250] width 326 height 16
click at [951, 305] on span "$292.03" at bounding box center [932, 312] width 40 height 15
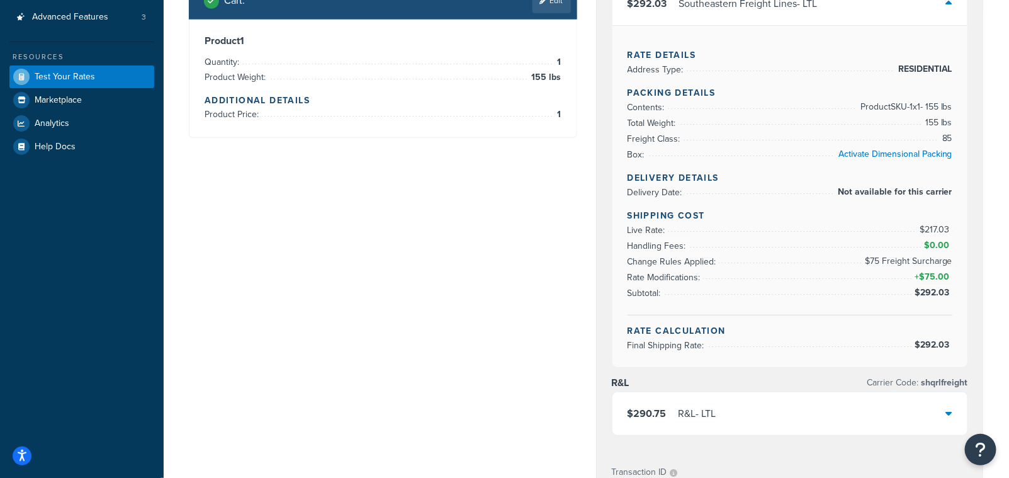
drag, startPoint x: 868, startPoint y: 280, endPoint x: 880, endPoint y: 265, distance: 19.2
click at [885, 279] on li "Rate Modifications: + $75.00" at bounding box center [791, 277] width 326 height 16
click at [876, 261] on span "$75 Freight Surcharge" at bounding box center [907, 261] width 91 height 15
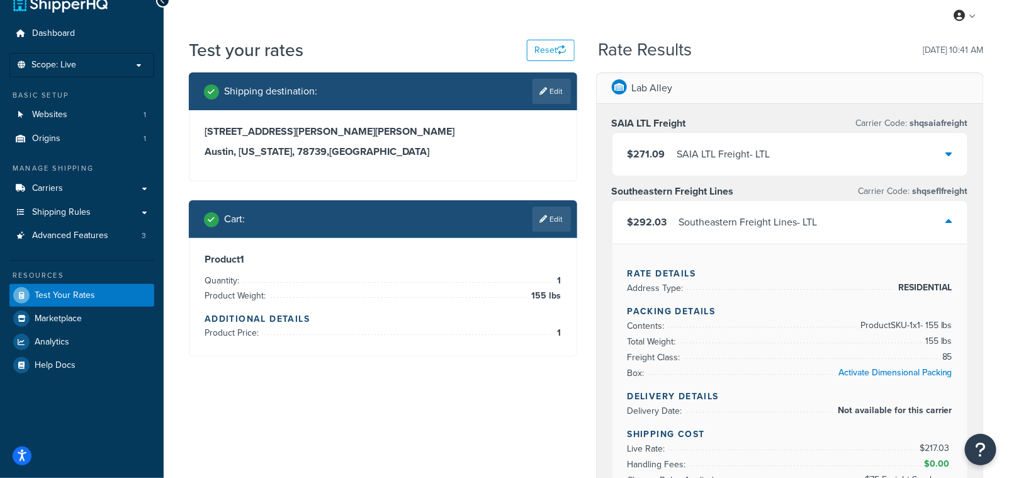
scroll to position [0, 0]
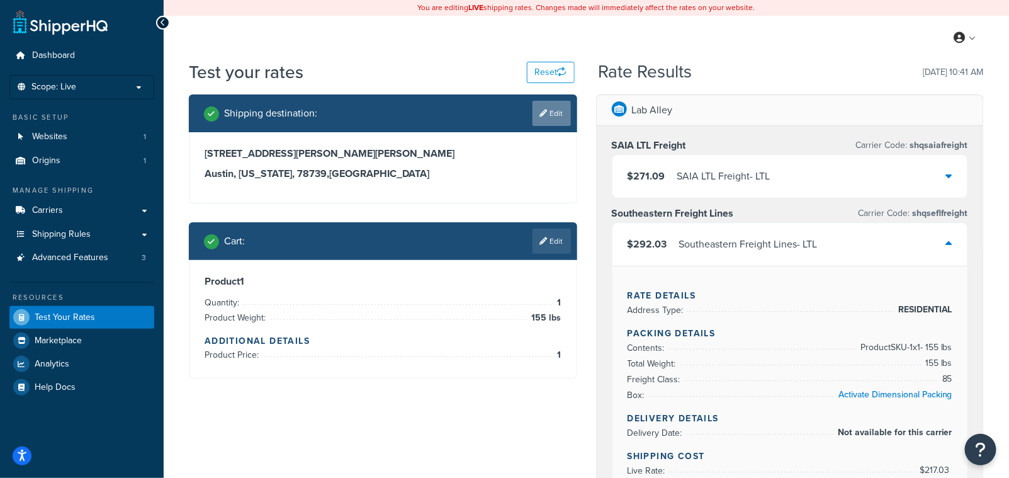
click at [545, 115] on icon at bounding box center [544, 114] width 8 height 8
select select "TX"
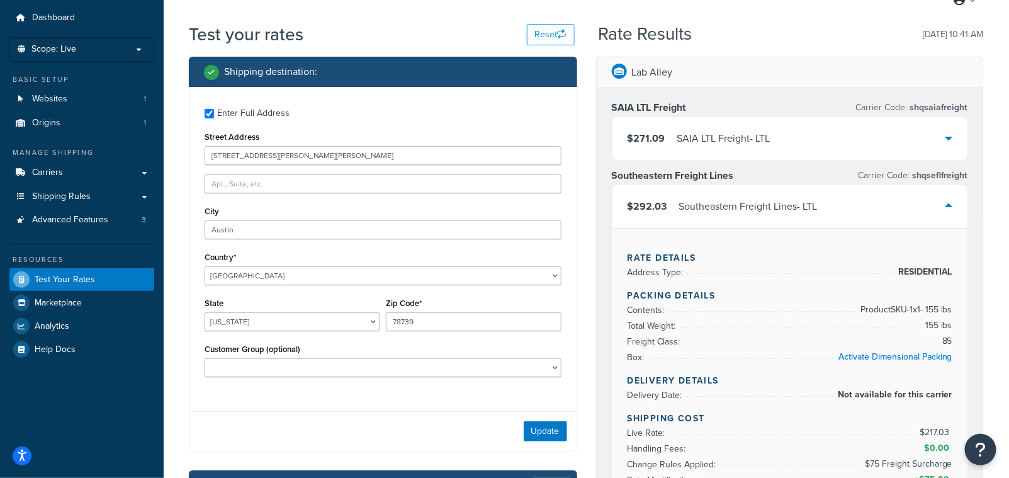
scroll to position [57, 0]
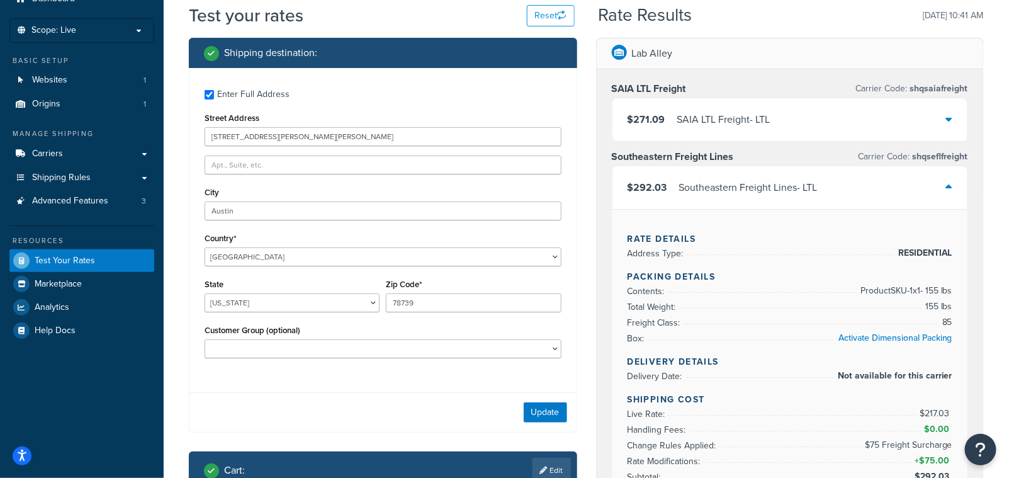
click at [271, 281] on div "State Alabama Alaska American Samoa Arizona Arkansas Armed Forces Americas Arme…" at bounding box center [292, 294] width 175 height 37
click at [264, 252] on select "United States United Kingdom Afghanistan Åland Islands Albania Algeria American…" at bounding box center [383, 256] width 357 height 19
select select "CA"
click at [205, 247] on select "United States United Kingdom Afghanistan Åland Islands Albania Algeria American…" at bounding box center [383, 256] width 357 height 19
click at [539, 419] on button "Update" at bounding box center [545, 414] width 43 height 20
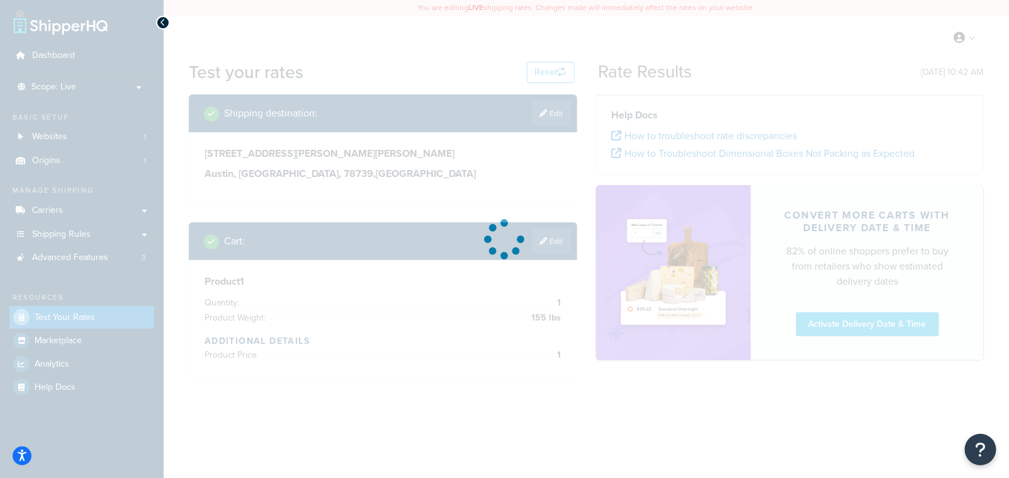
scroll to position [0, 0]
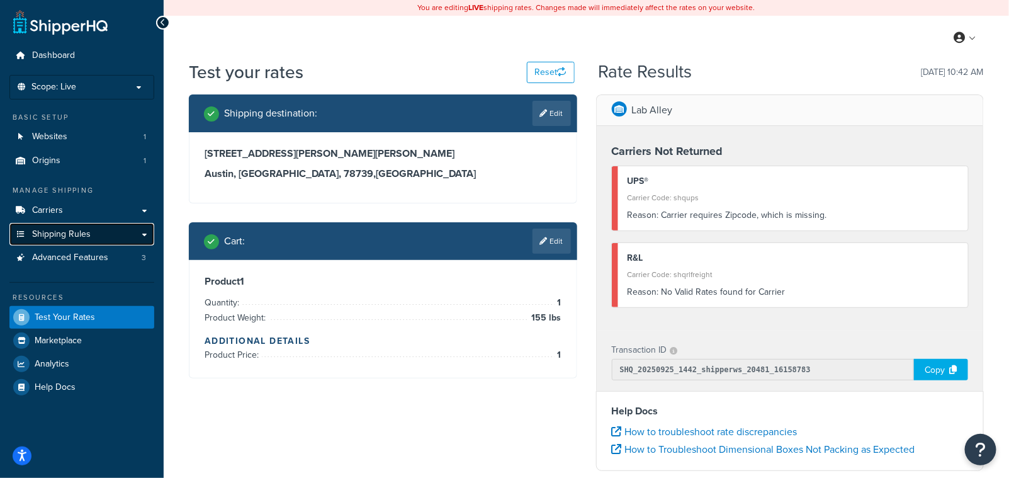
click at [143, 235] on link "Shipping Rules" at bounding box center [81, 234] width 145 height 23
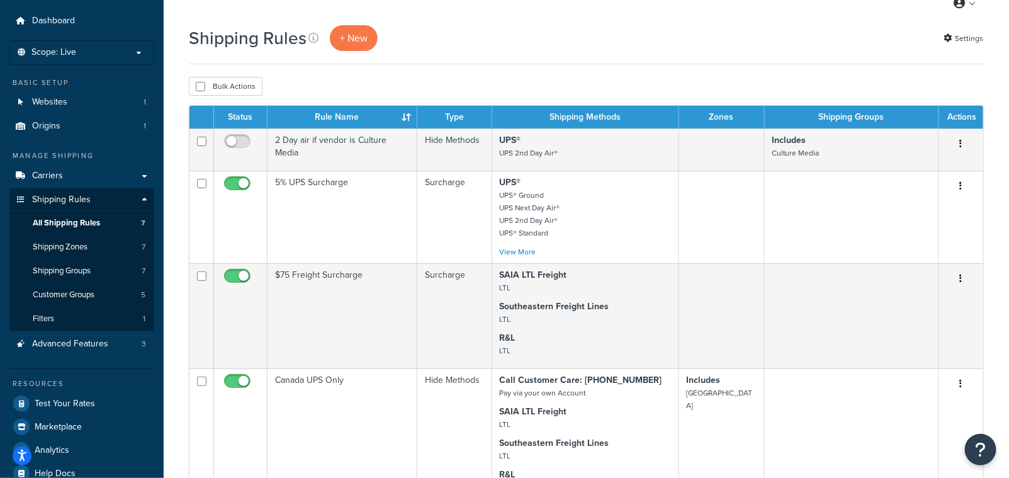
scroll to position [44, 0]
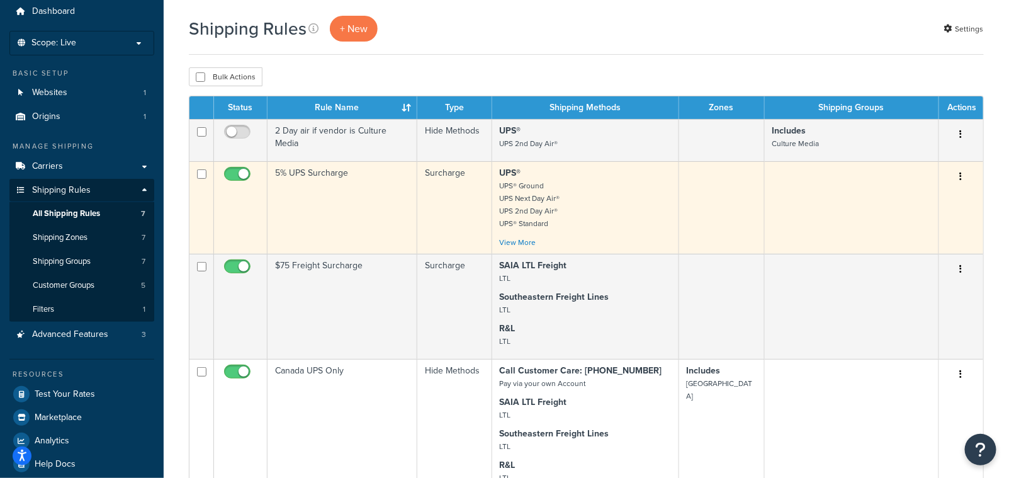
click at [963, 178] on button "button" at bounding box center [962, 177] width 18 height 20
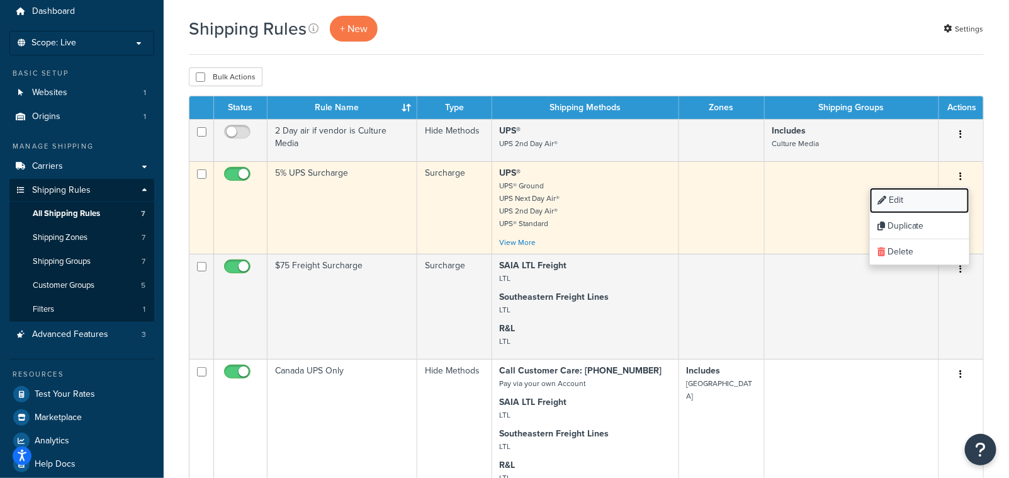
click at [905, 201] on link "Edit" at bounding box center [919, 201] width 99 height 26
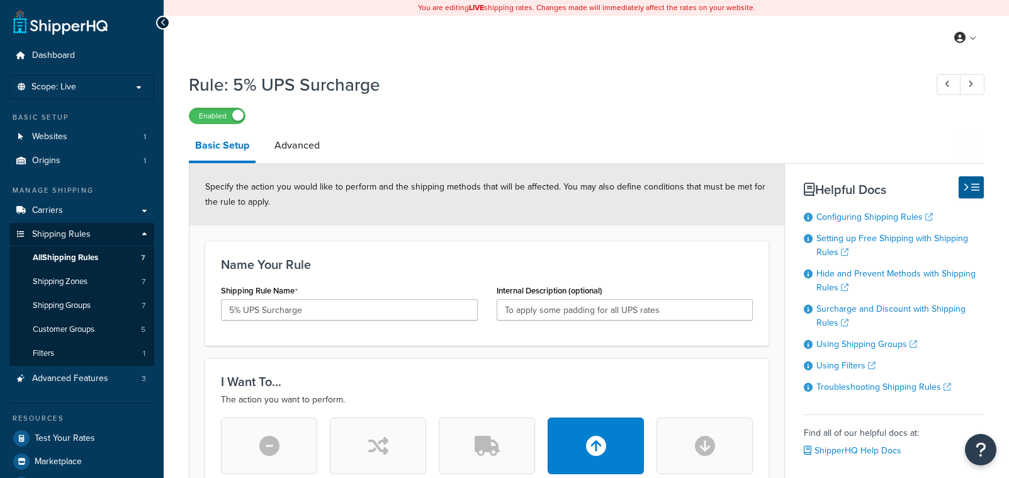
select select "PERCENTAGE"
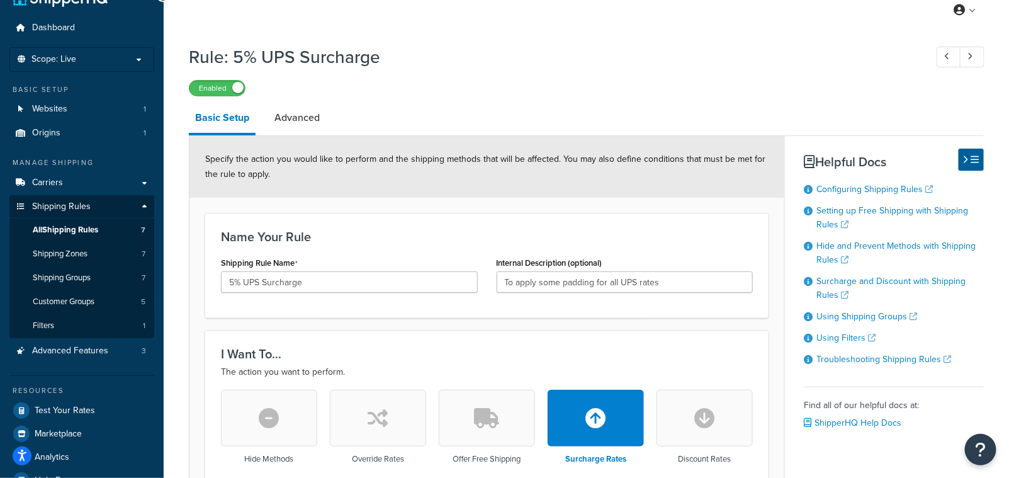
scroll to position [23, 0]
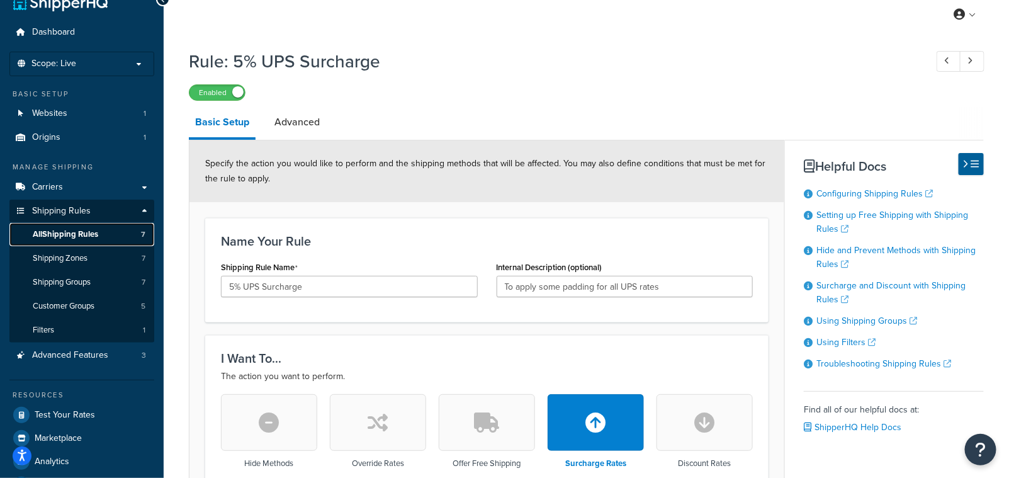
click at [80, 232] on span "All Shipping Rules" at bounding box center [65, 234] width 65 height 11
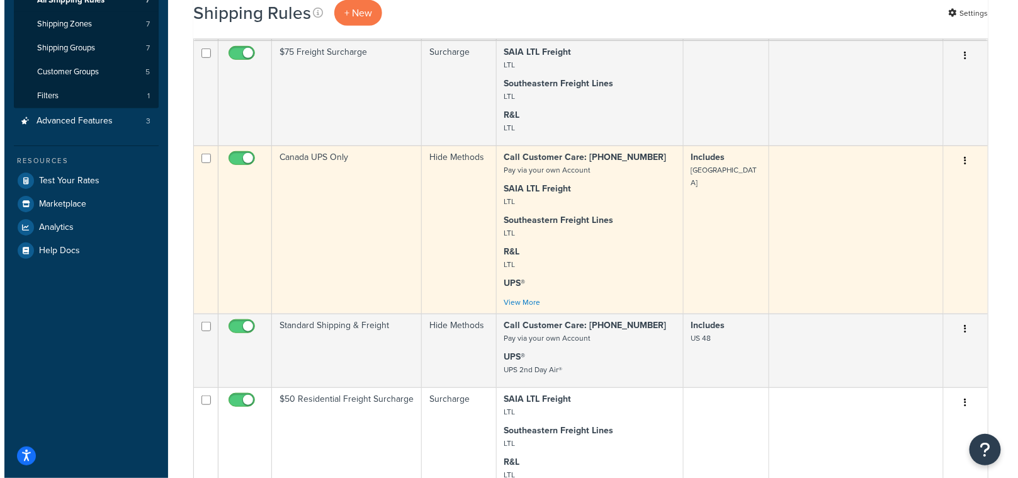
scroll to position [249, 0]
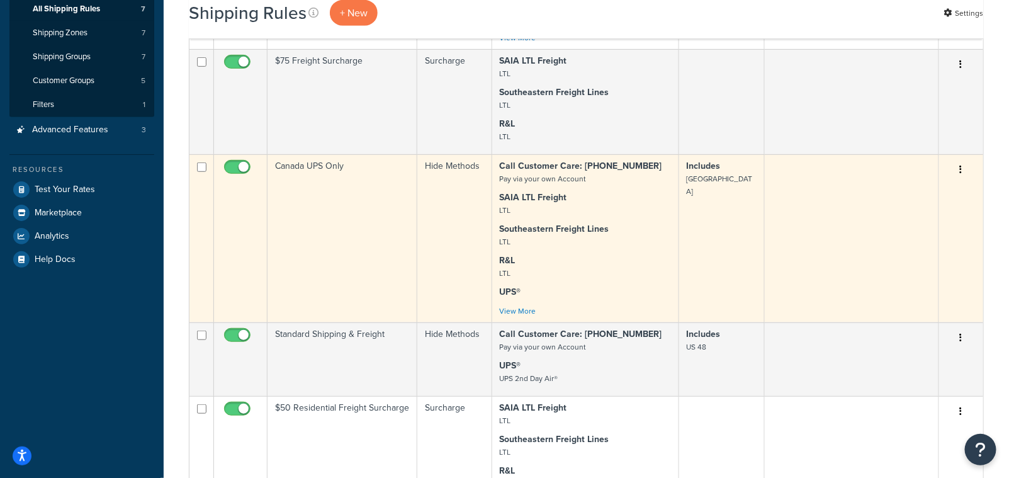
drag, startPoint x: 958, startPoint y: 174, endPoint x: 950, endPoint y: 251, distance: 76.6
click at [950, 251] on td "Edit Duplicate Delete" at bounding box center [961, 238] width 44 height 168
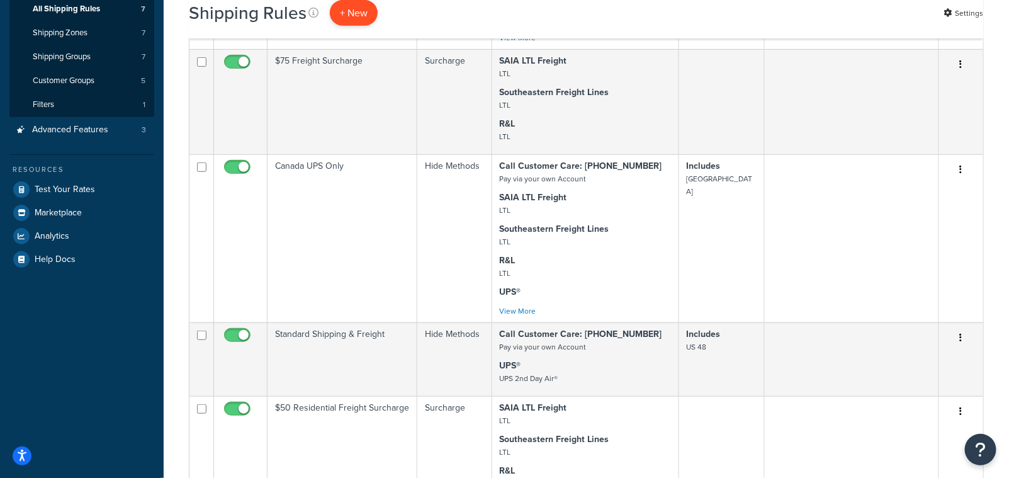
click at [365, 17] on p "+ New" at bounding box center [354, 13] width 48 height 26
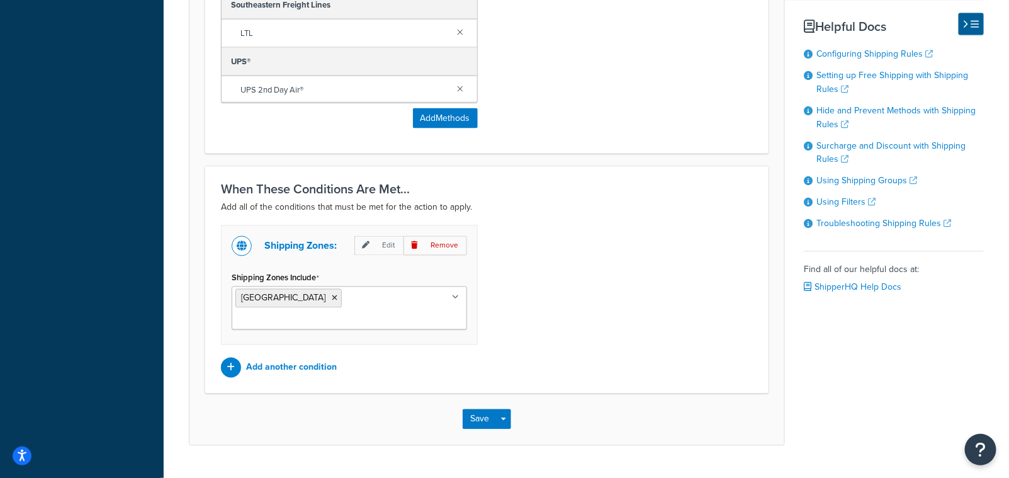
scroll to position [793, 0]
click at [226, 359] on div at bounding box center [231, 369] width 20 height 20
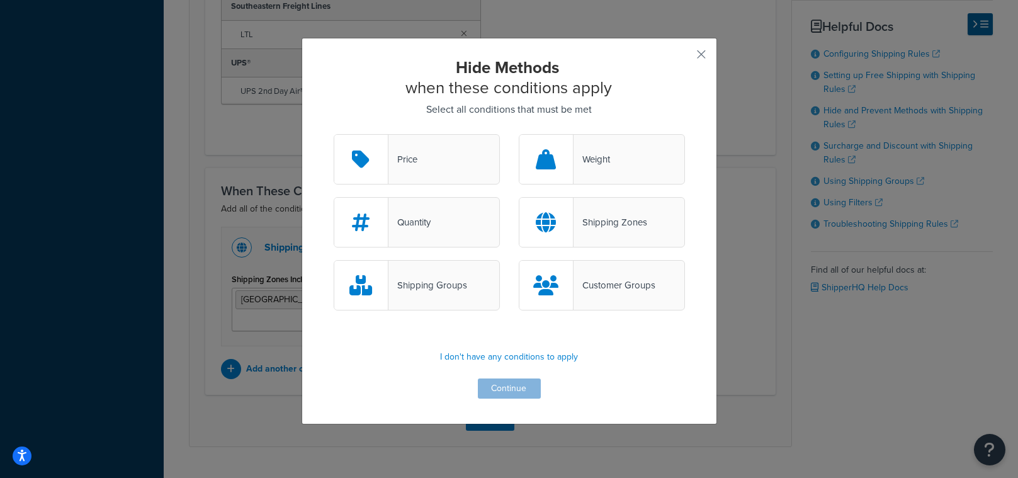
click at [576, 154] on div "Weight" at bounding box center [592, 159] width 37 height 18
click at [0, 0] on input "Weight" at bounding box center [0, 0] width 0 height 0
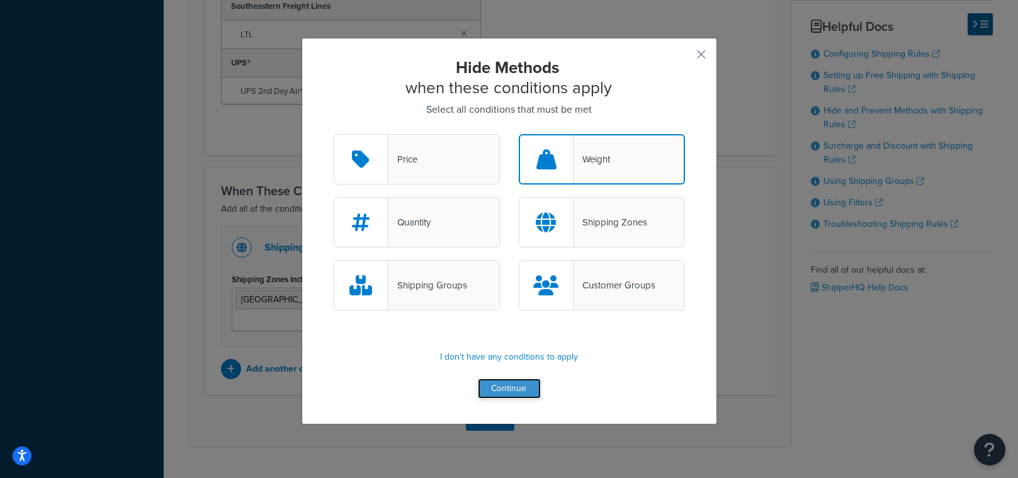
click at [514, 385] on button "Continue" at bounding box center [509, 388] width 63 height 20
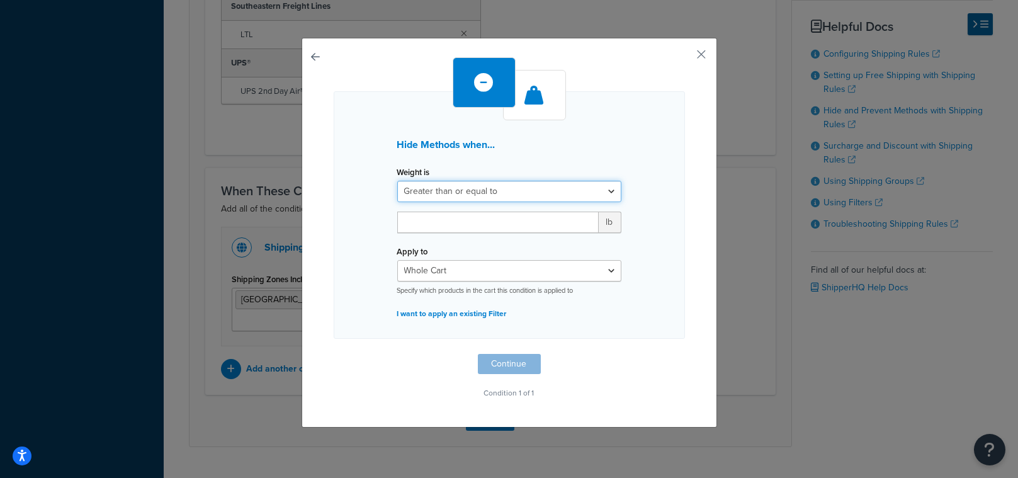
click at [450, 186] on select "Greater than or equal to Between or equal to Less than or equal to" at bounding box center [509, 191] width 224 height 21
select select "UNDER"
click at [397, 181] on select "Greater than or equal to Between or equal to Less than or equal to" at bounding box center [509, 191] width 224 height 21
click at [407, 222] on input "number" at bounding box center [497, 222] width 201 height 21
type input "150"
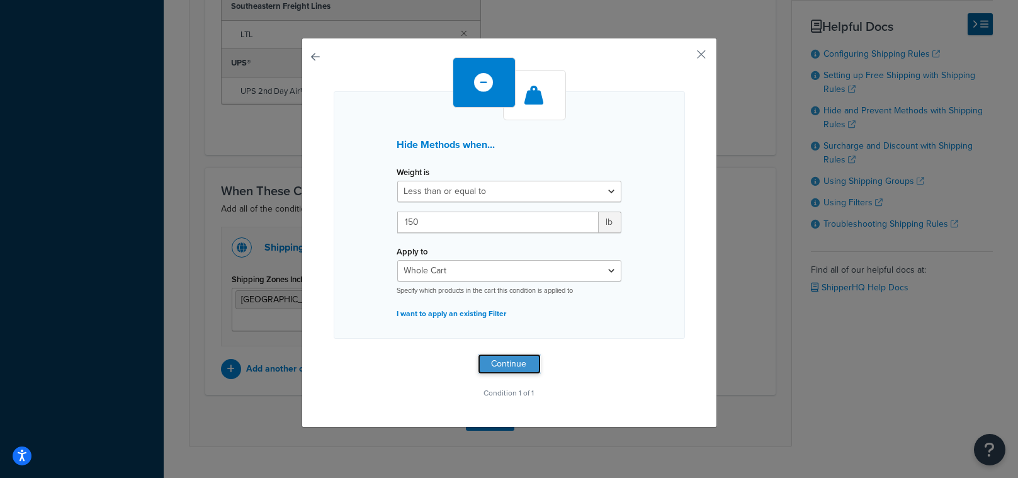
click at [497, 360] on button "Continue" at bounding box center [509, 364] width 63 height 20
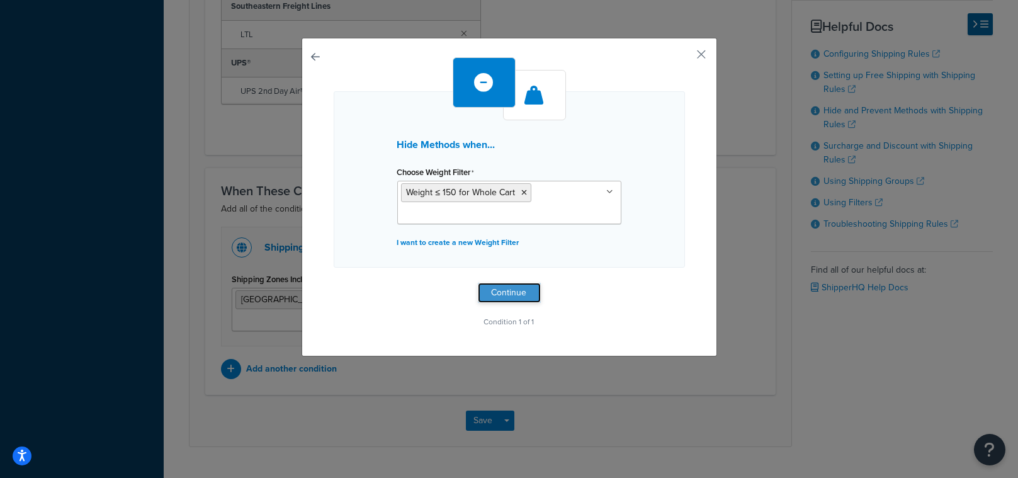
click at [490, 287] on button "Continue" at bounding box center [509, 293] width 63 height 20
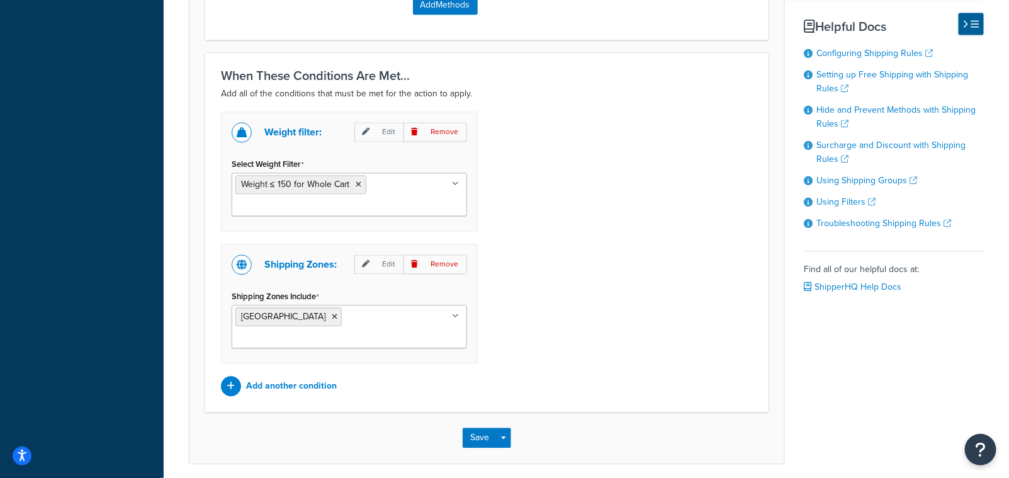
scroll to position [936, 0]
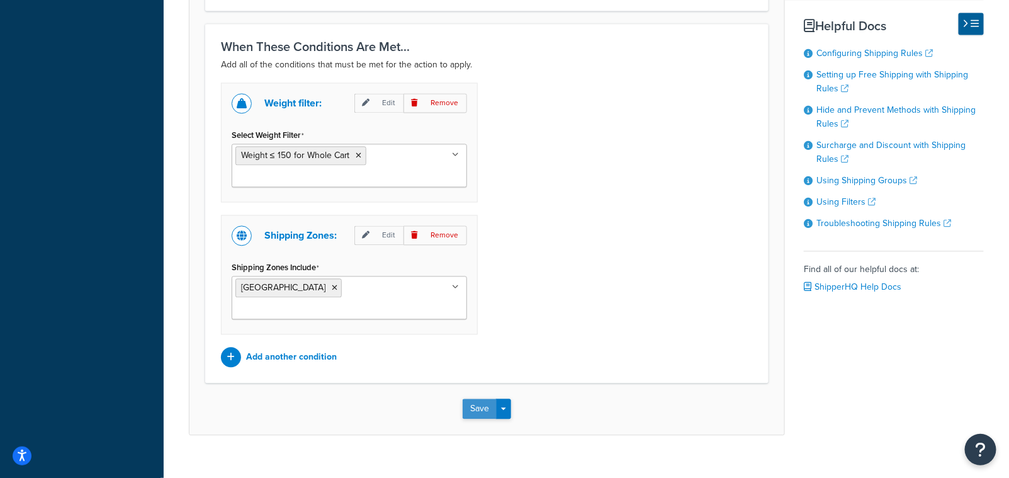
click at [482, 399] on button "Save" at bounding box center [480, 409] width 34 height 20
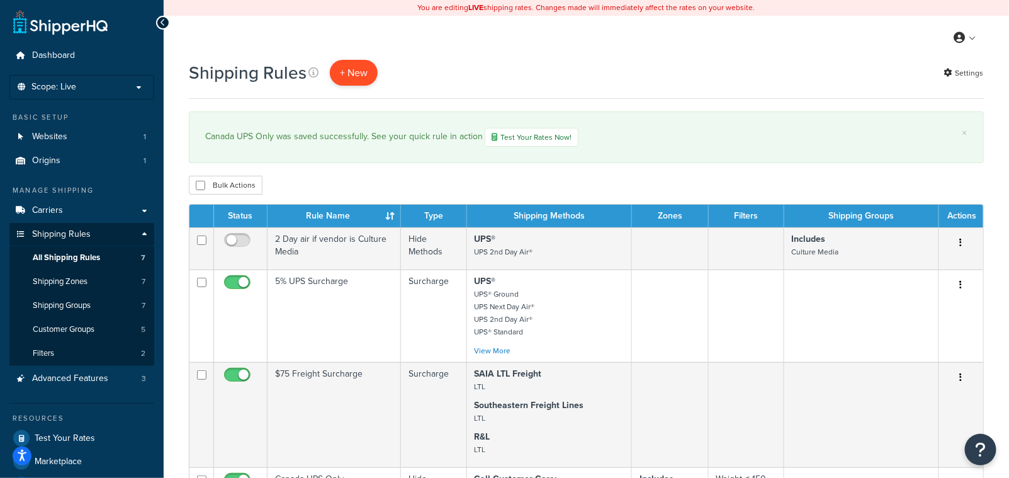
click at [342, 73] on p "+ New" at bounding box center [354, 73] width 48 height 26
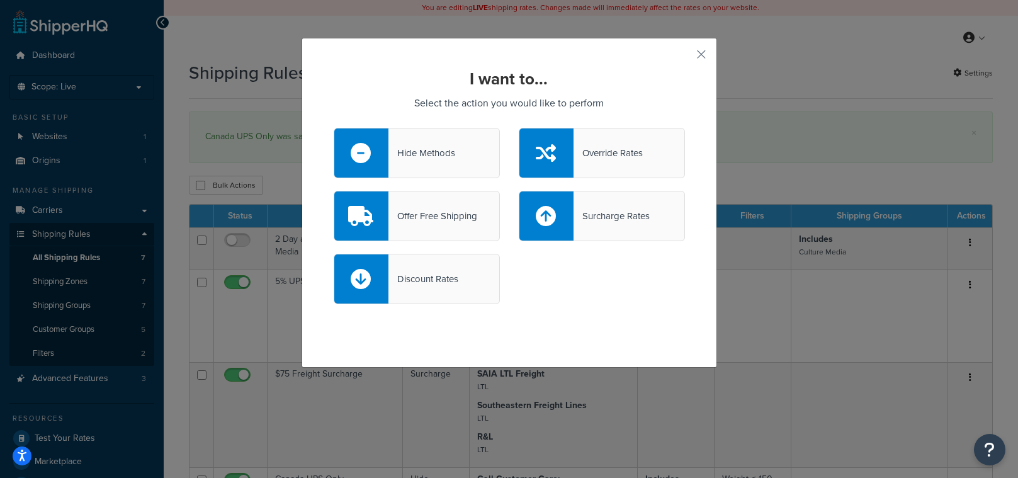
click at [424, 155] on div "Hide Methods" at bounding box center [421, 153] width 67 height 18
click at [0, 0] on input "Hide Methods" at bounding box center [0, 0] width 0 height 0
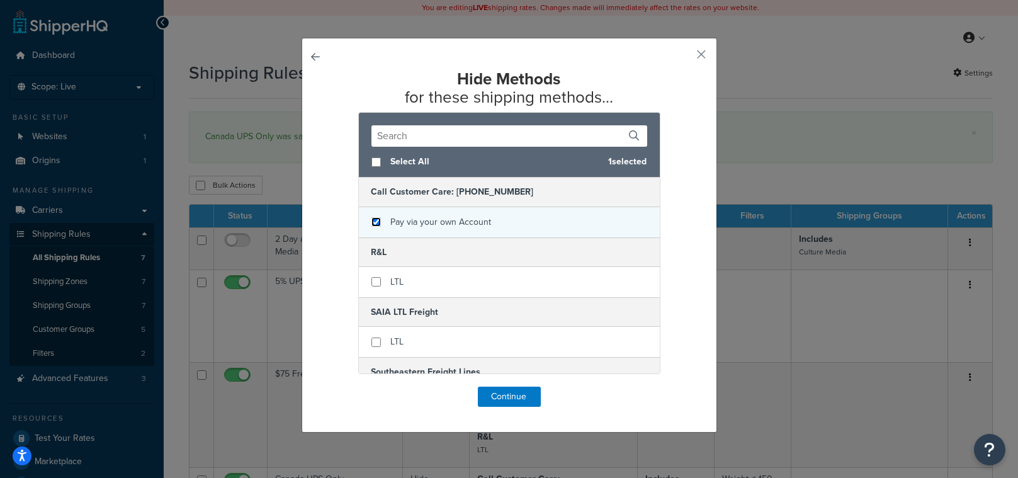
click at [371, 221] on input "checkbox" at bounding box center [375, 221] width 9 height 9
checkbox input "true"
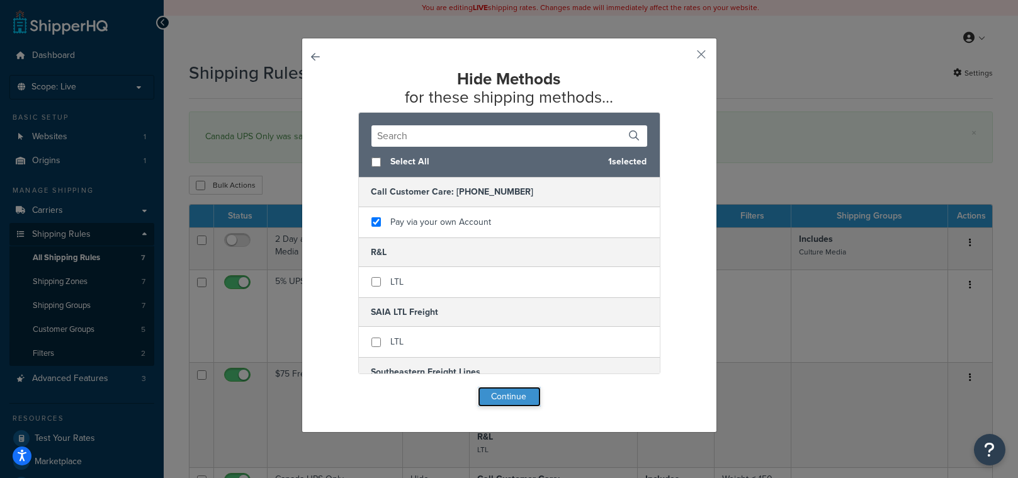
click at [516, 396] on button "Continue" at bounding box center [509, 397] width 63 height 20
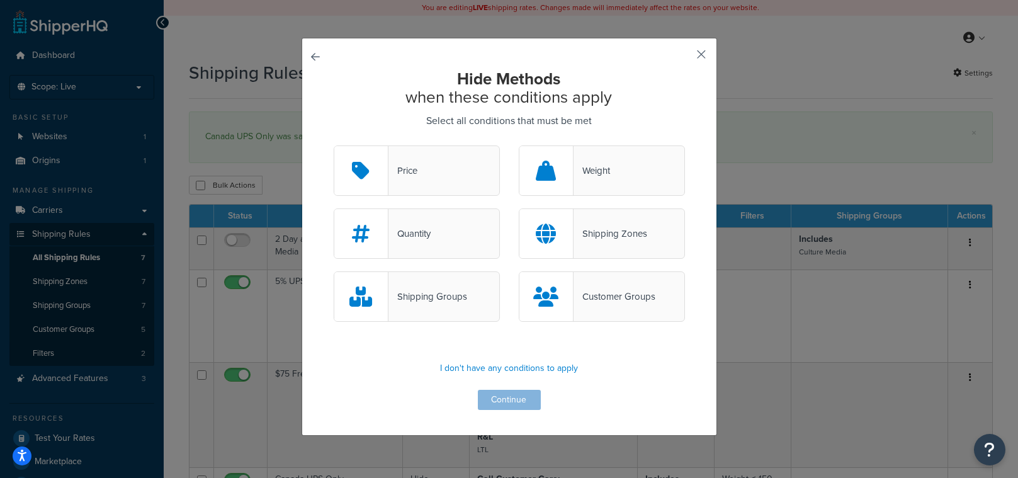
click at [685, 57] on button "button" at bounding box center [683, 58] width 3 height 3
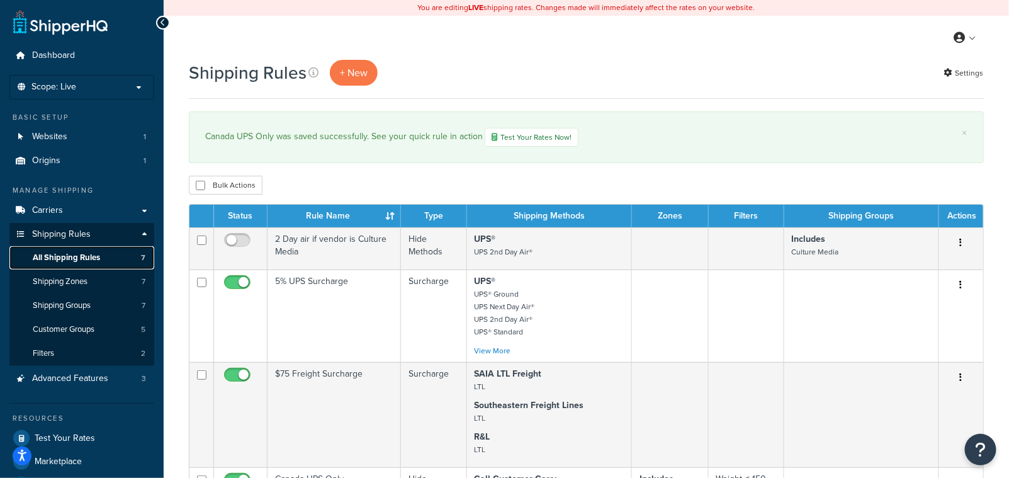
click at [73, 259] on span "All Shipping Rules" at bounding box center [66, 257] width 67 height 11
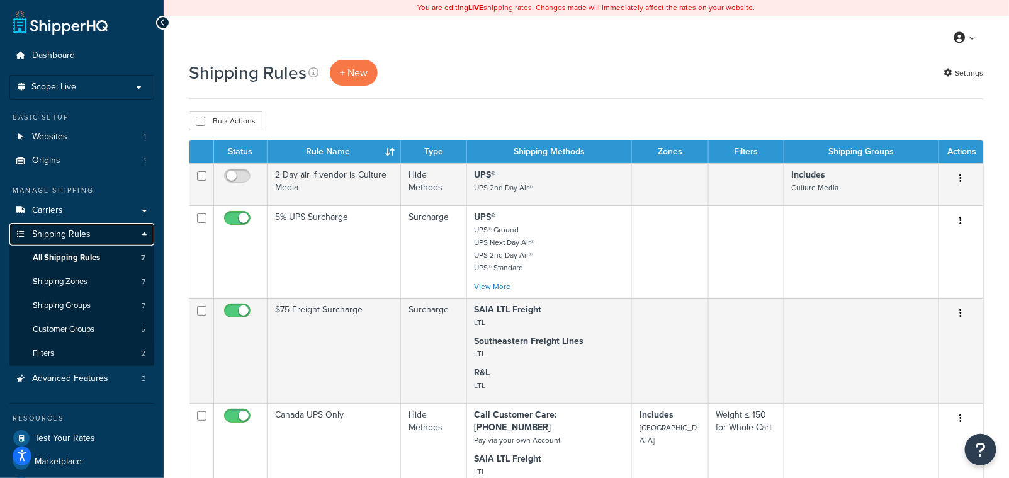
click at [89, 235] on span "Shipping Rules" at bounding box center [61, 234] width 59 height 11
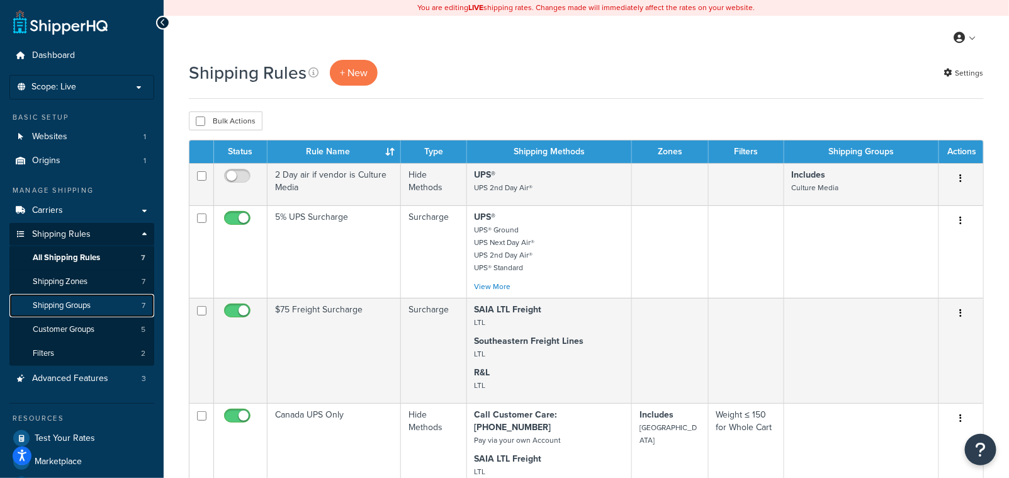
click at [89, 305] on span "Shipping Groups" at bounding box center [62, 305] width 58 height 11
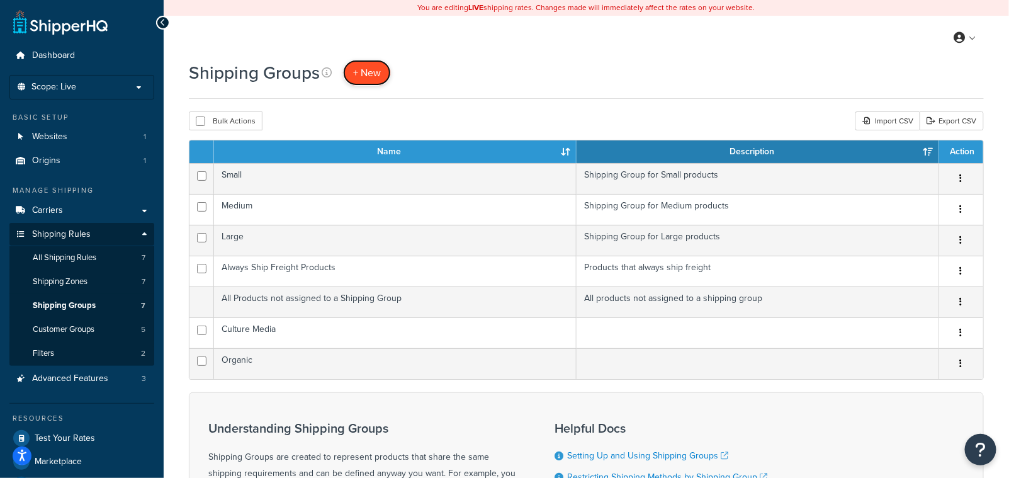
click at [367, 76] on span "+ New" at bounding box center [367, 72] width 28 height 14
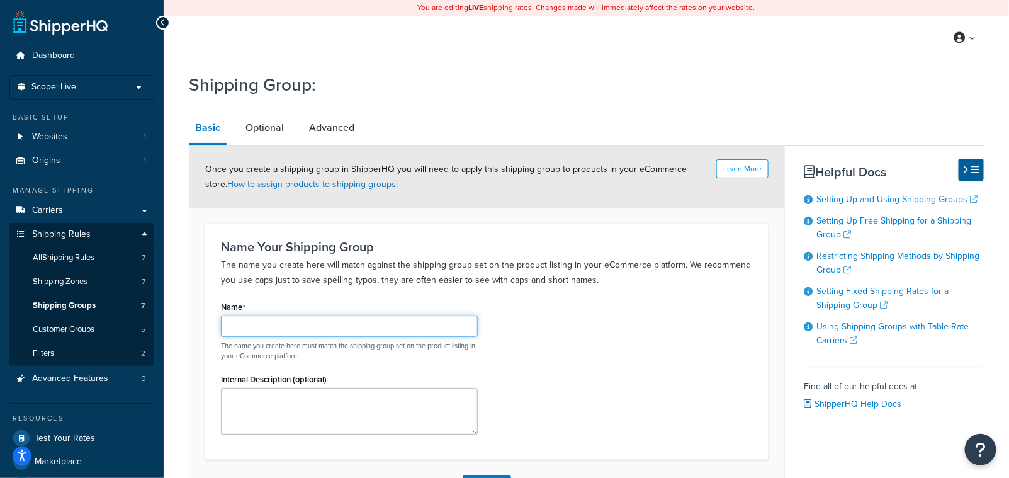
click at [244, 326] on input "Name" at bounding box center [349, 325] width 257 height 21
type input "Class 92.5 Propducts"
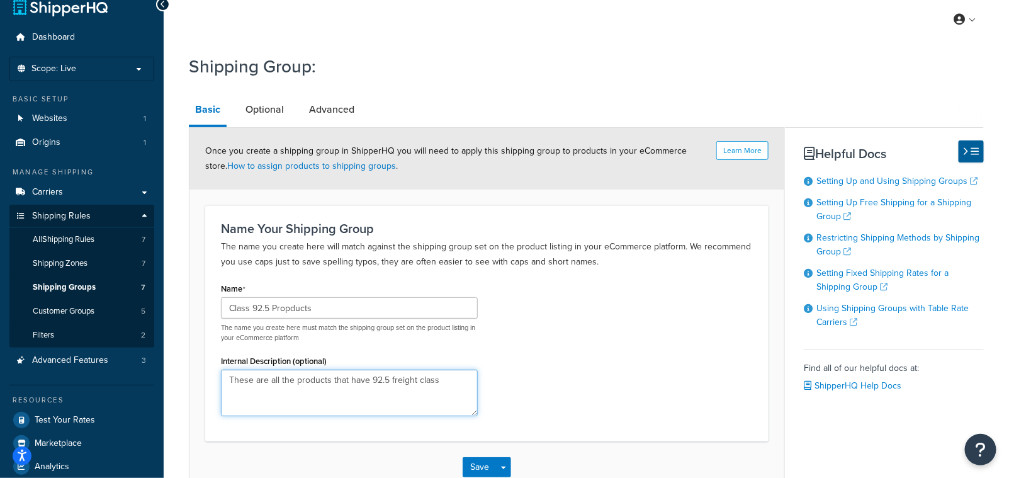
scroll to position [96, 0]
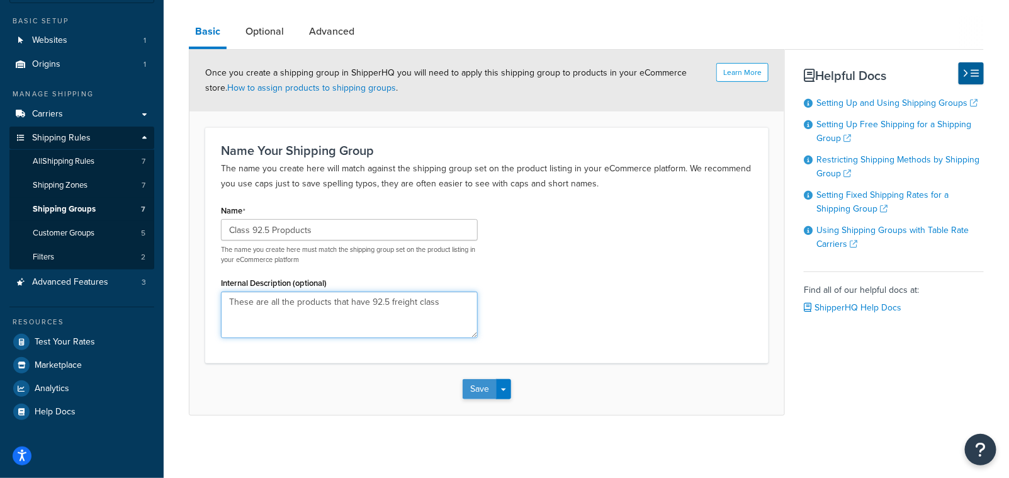
type textarea "These are all the products that have 92.5 freight class"
click at [482, 394] on button "Save" at bounding box center [480, 389] width 34 height 20
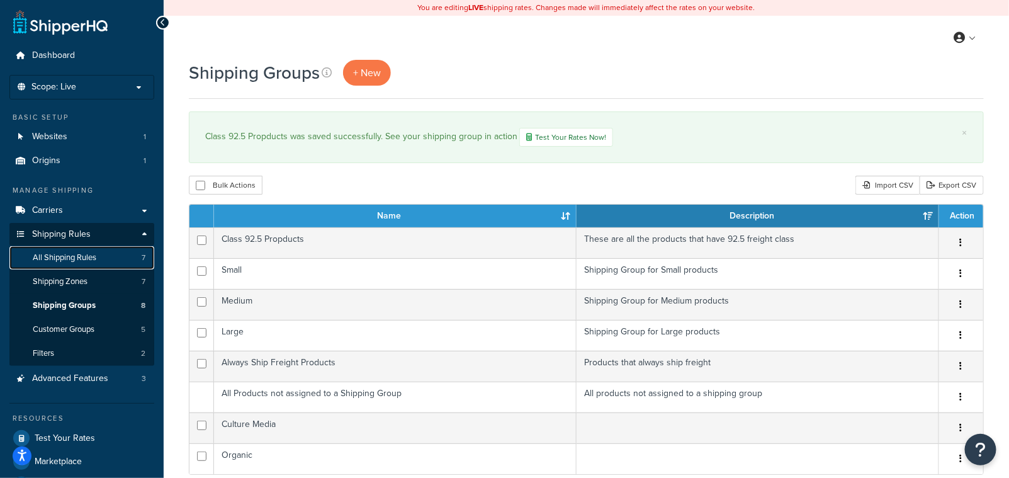
click at [105, 259] on link "All Shipping Rules 7" at bounding box center [81, 257] width 145 height 23
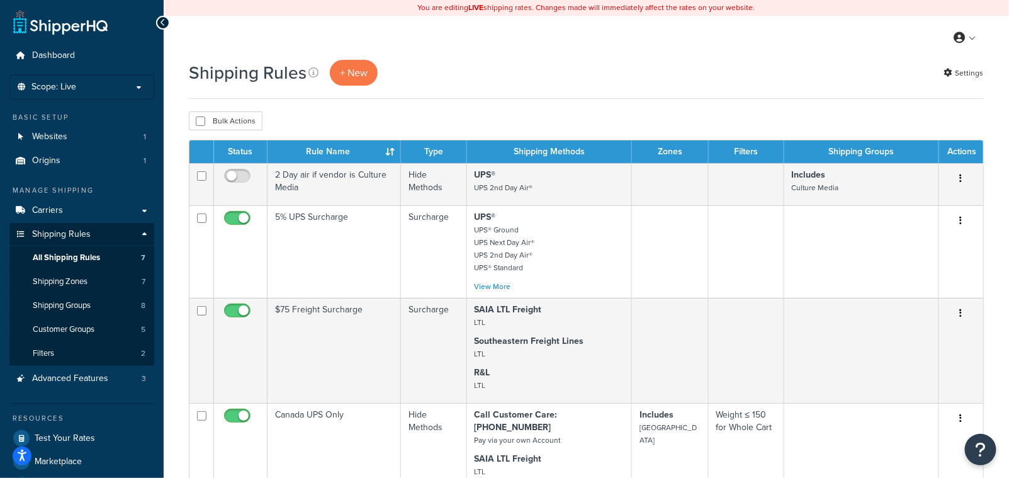
click at [323, 78] on div "Shipping Rules + New" at bounding box center [286, 73] width 195 height 26
click at [339, 73] on p "+ New" at bounding box center [354, 73] width 48 height 26
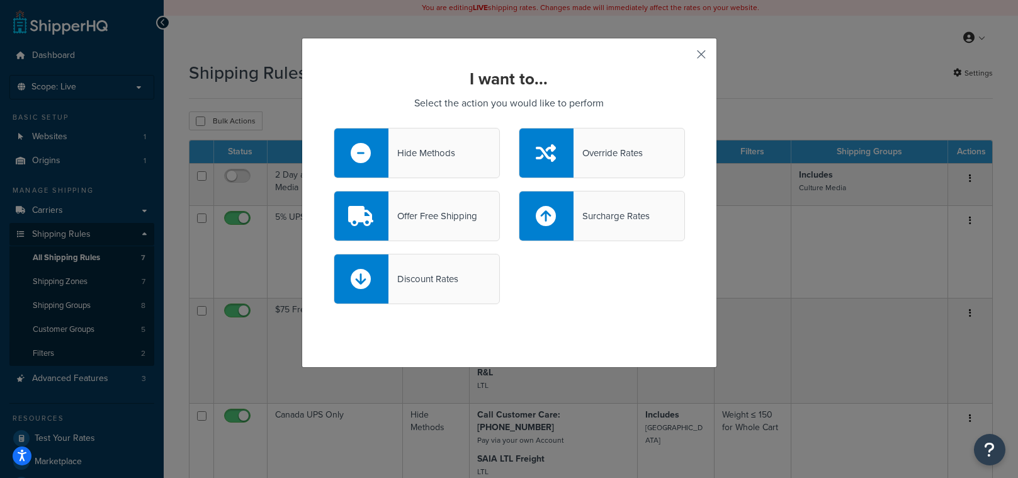
click at [685, 57] on button "button" at bounding box center [683, 58] width 3 height 3
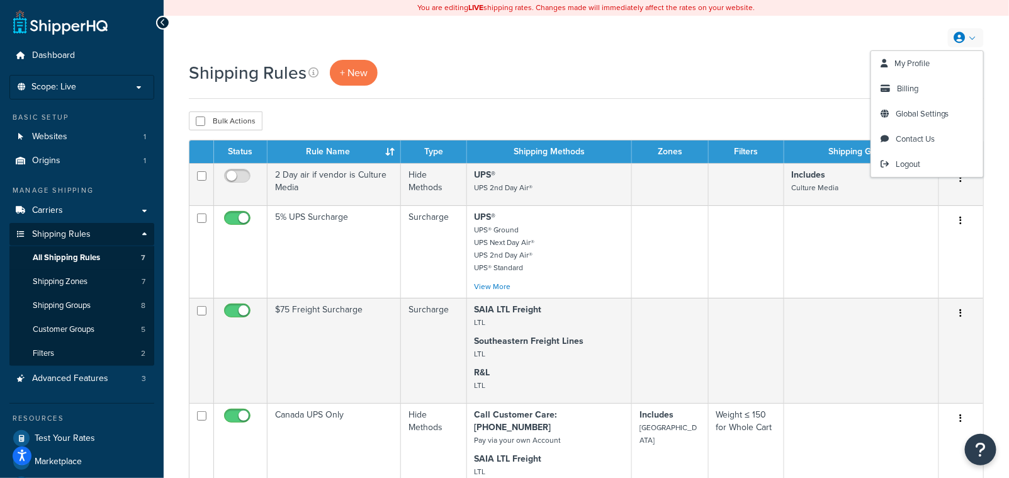
click at [974, 38] on link at bounding box center [966, 37] width 36 height 19
click at [942, 64] on link "My Profile" at bounding box center [927, 63] width 112 height 25
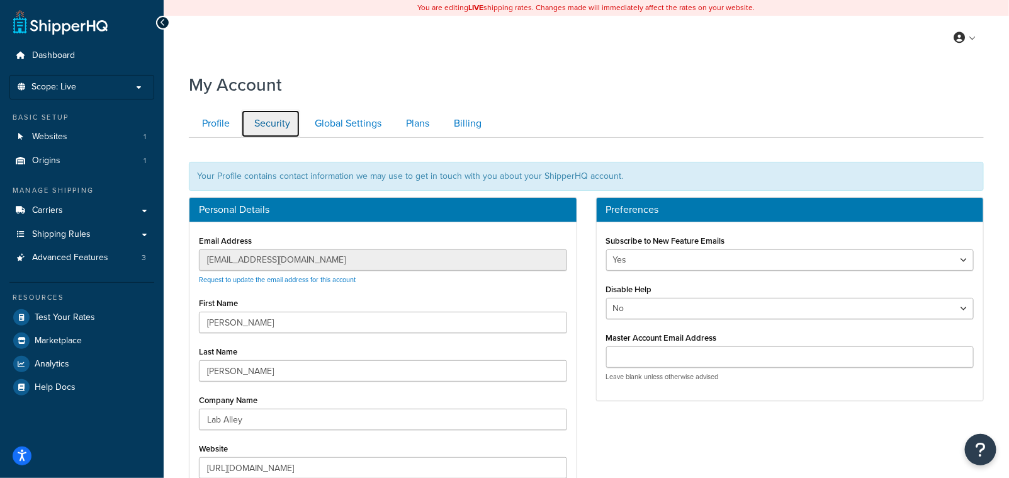
click at [276, 125] on link "Security" at bounding box center [270, 124] width 59 height 28
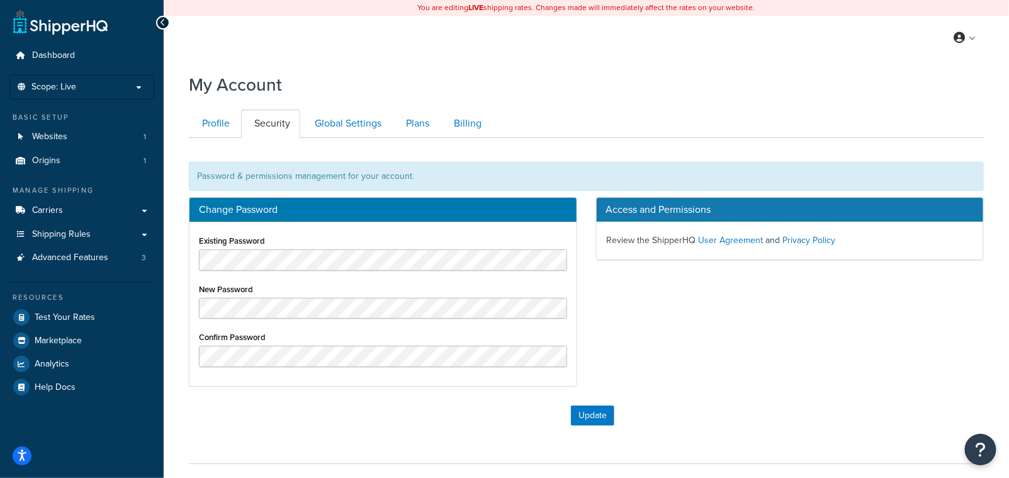
scroll to position [91, 0]
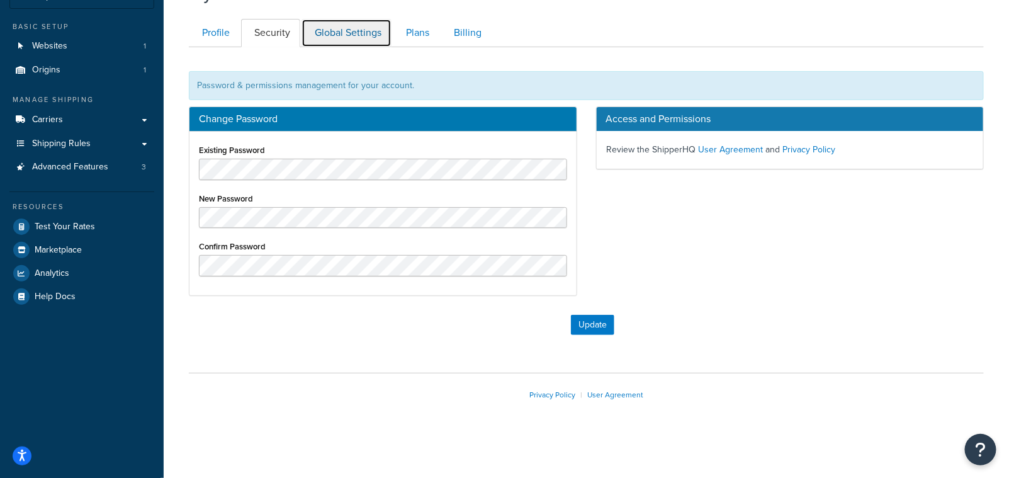
click at [351, 37] on link "Global Settings" at bounding box center [347, 33] width 90 height 28
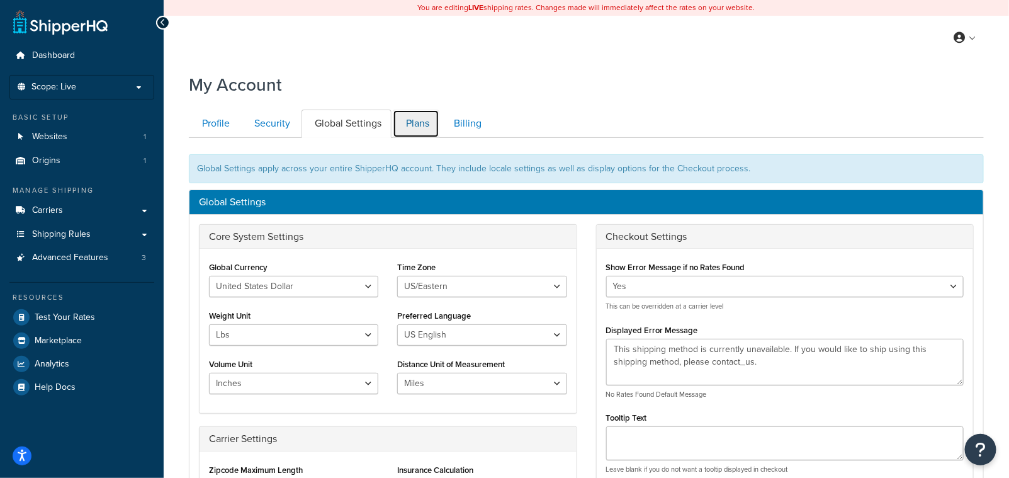
click at [414, 125] on link "Plans" at bounding box center [416, 124] width 47 height 28
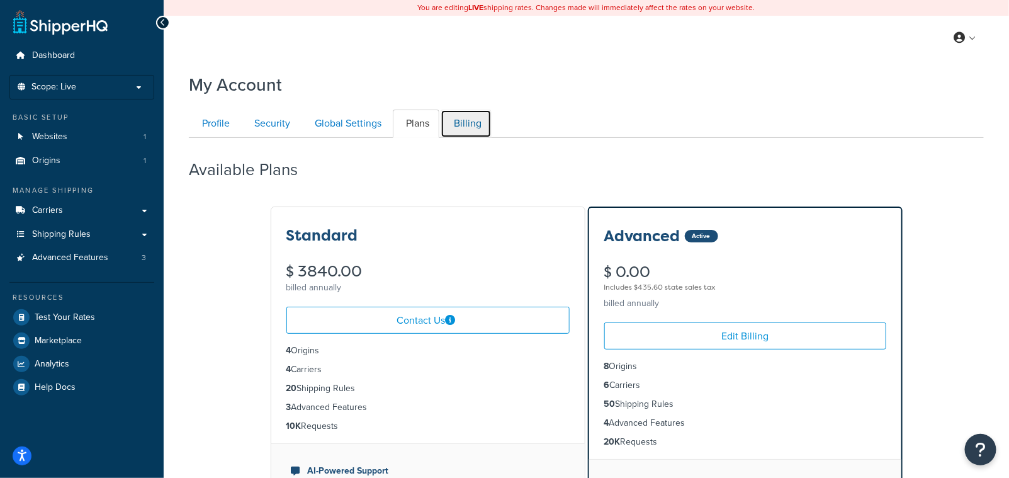
click at [475, 125] on link "Billing" at bounding box center [466, 124] width 51 height 28
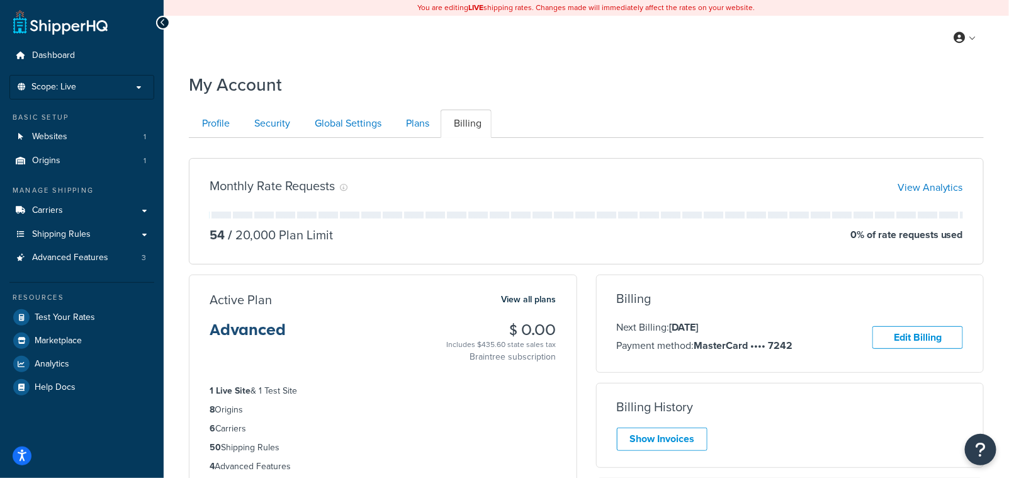
scroll to position [137, 0]
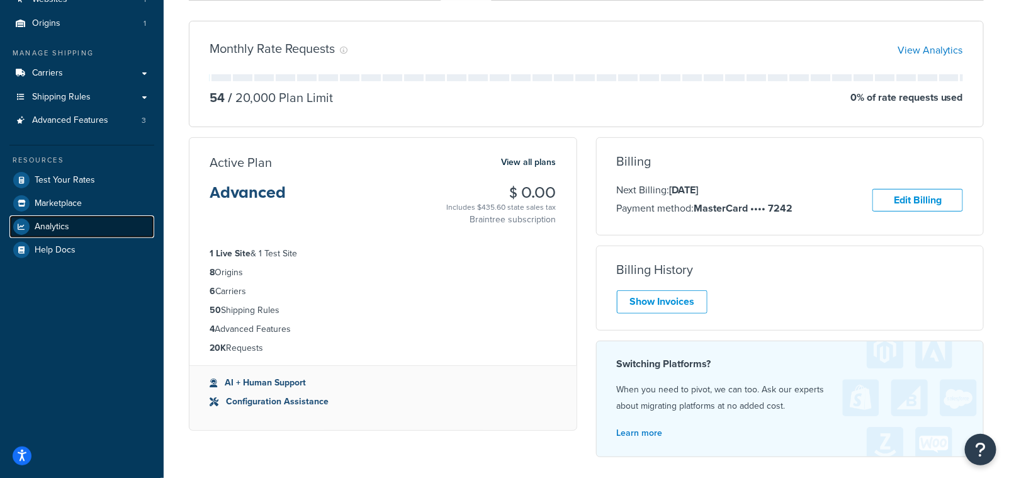
click at [63, 222] on span "Analytics" at bounding box center [52, 227] width 35 height 11
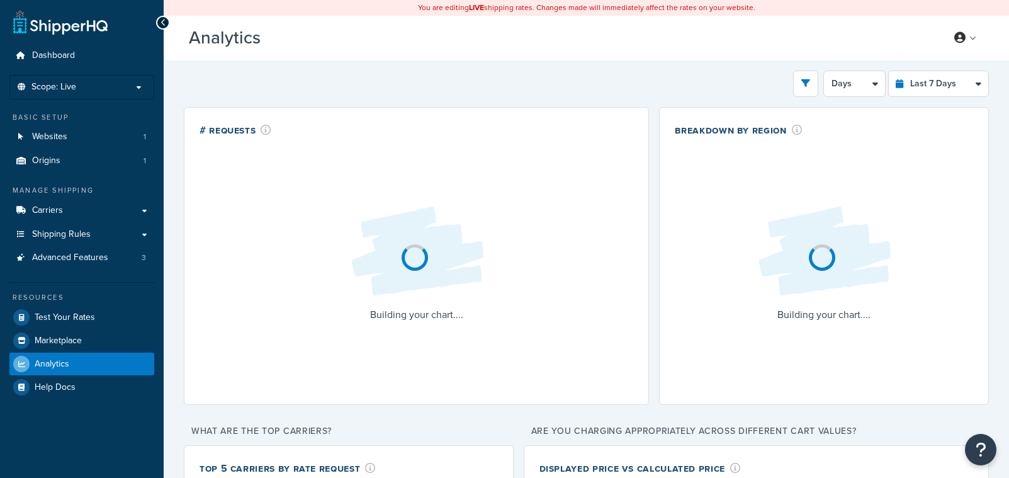
select select "last_7_days"
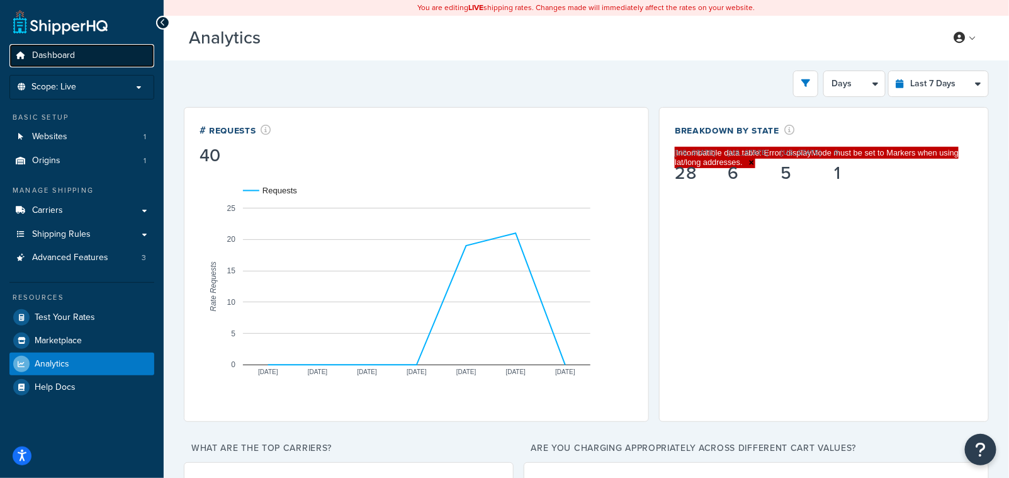
click at [43, 61] on span "Dashboard" at bounding box center [53, 55] width 43 height 11
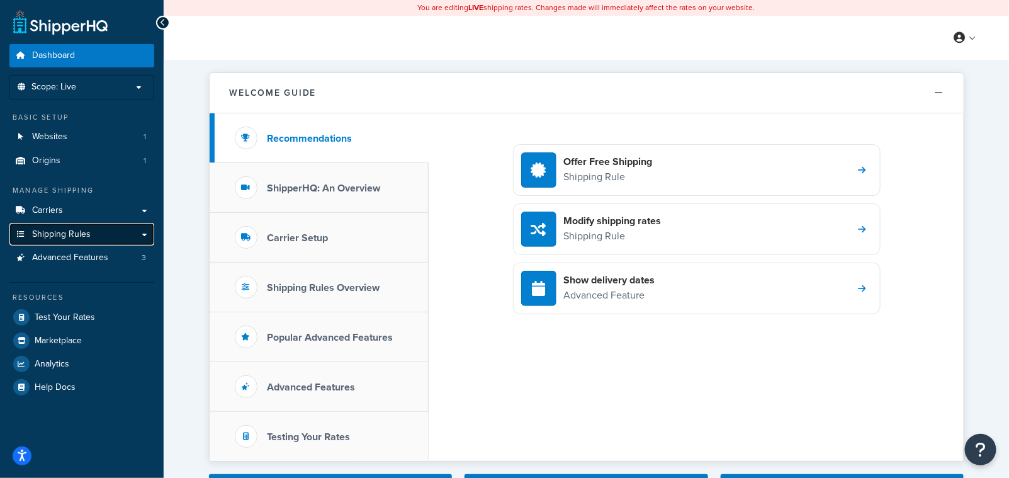
click at [145, 232] on link "Shipping Rules" at bounding box center [81, 234] width 145 height 23
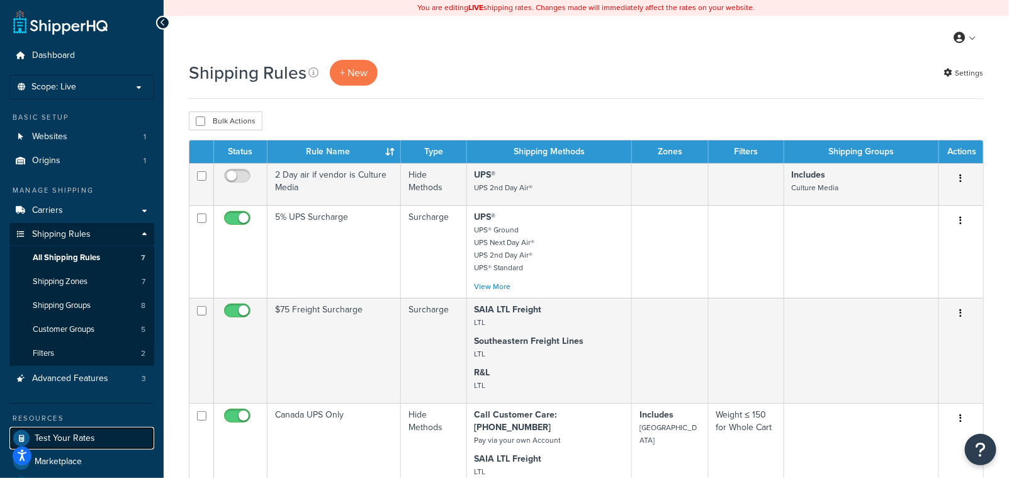
click at [51, 441] on span "Test Your Rates" at bounding box center [65, 438] width 60 height 11
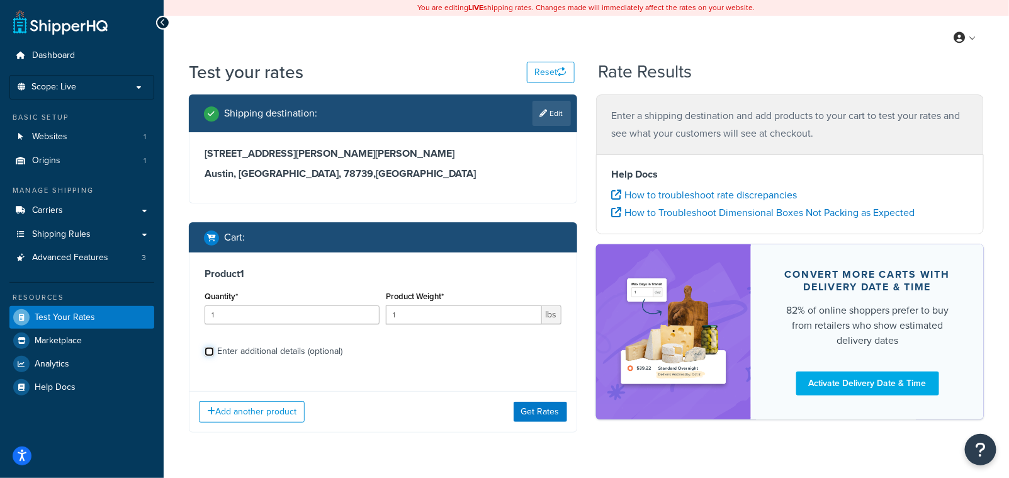
click at [207, 351] on input "Enter additional details (optional)" at bounding box center [209, 351] width 9 height 9
checkbox input "true"
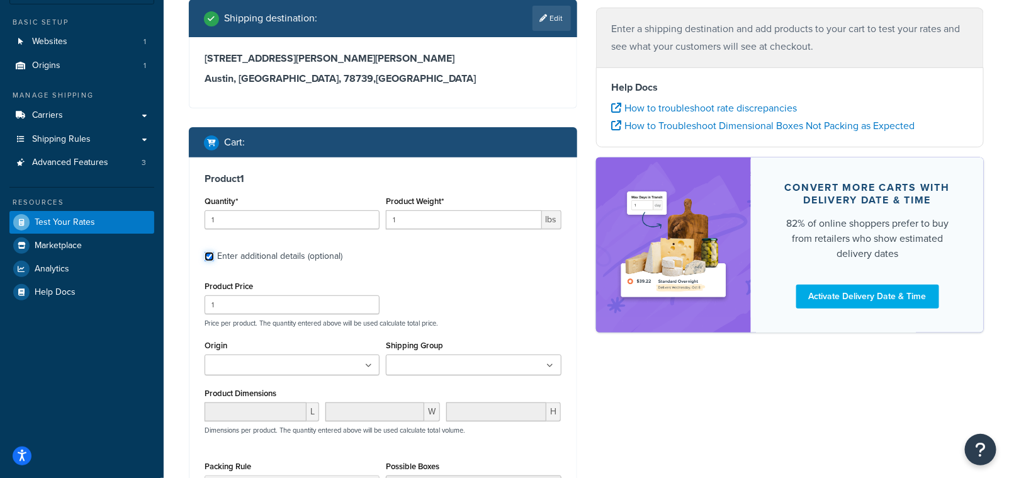
scroll to position [87, 0]
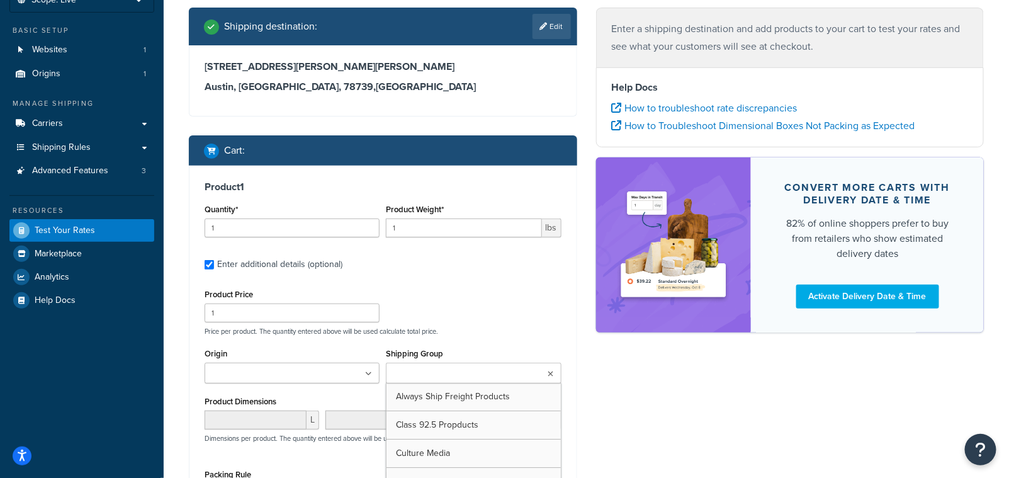
click at [455, 375] on input "Shipping Group" at bounding box center [445, 374] width 111 height 14
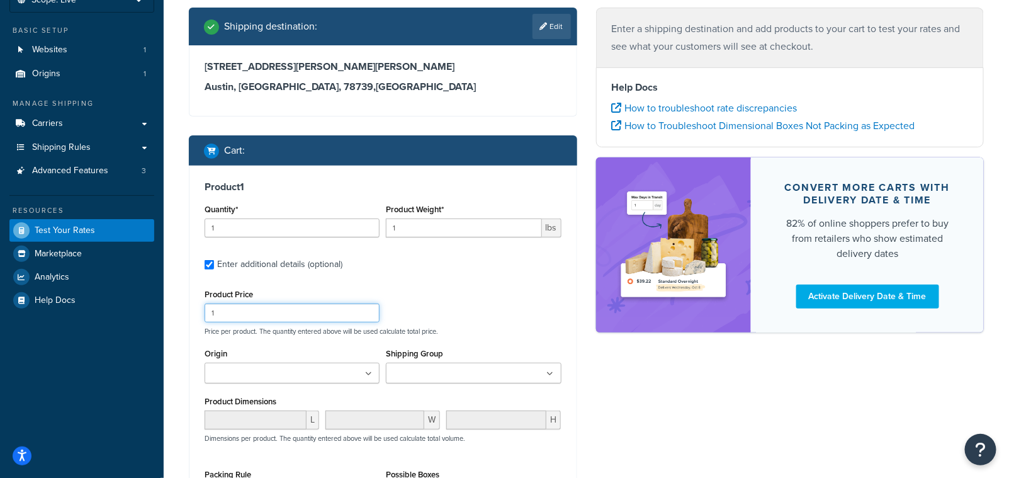
click at [515, 320] on div "Product Price 1 Price per product. The quantity entered above will be used calc…" at bounding box center [382, 311] width 363 height 50
